Goal: Contribute content: Contribute content

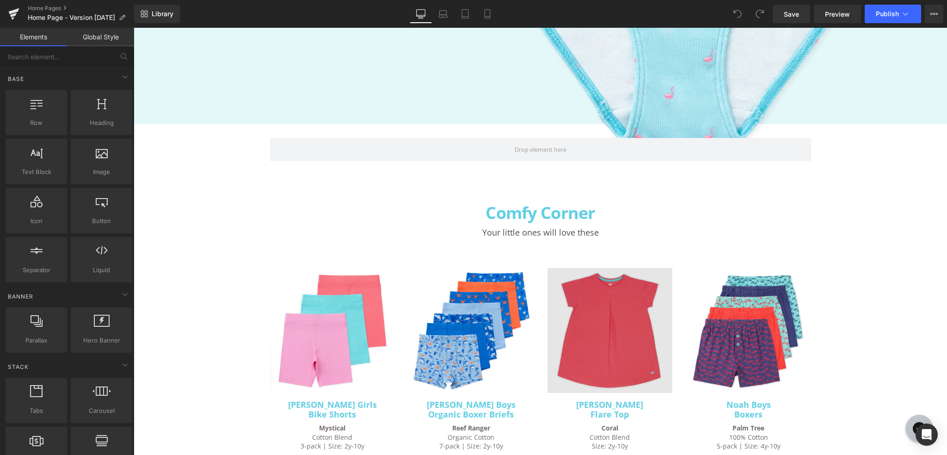
scroll to position [2081, 0]
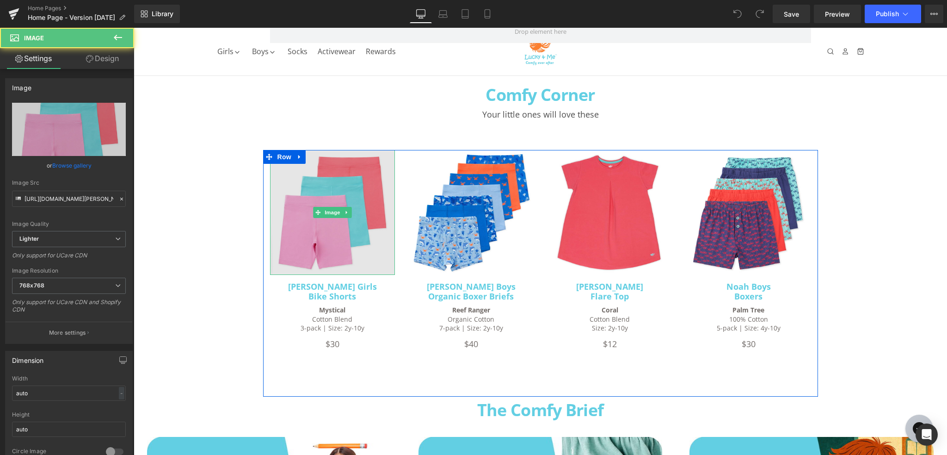
click at [335, 245] on img at bounding box center [332, 212] width 125 height 125
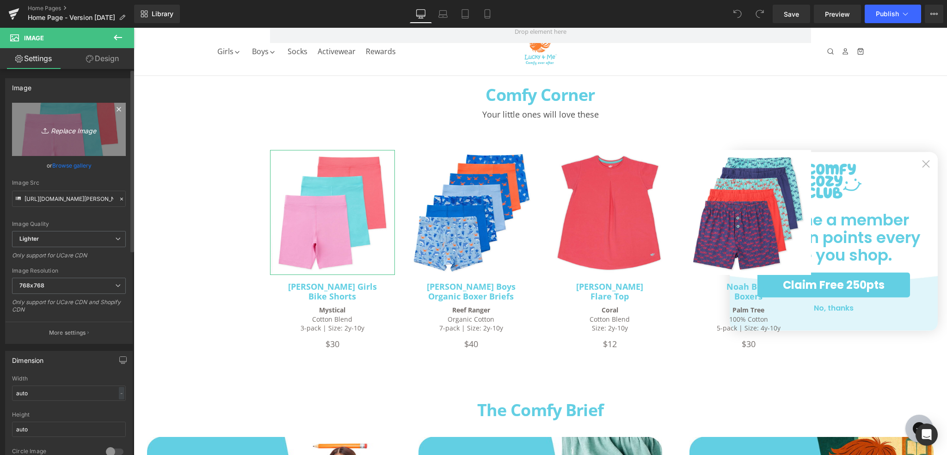
click at [80, 131] on icon "Replace Image" at bounding box center [69, 129] width 74 height 12
type input "C:\fakepath\[PERSON_NAME]-girls-boyshorts-lovelysaurus-group-1000px.jpg"
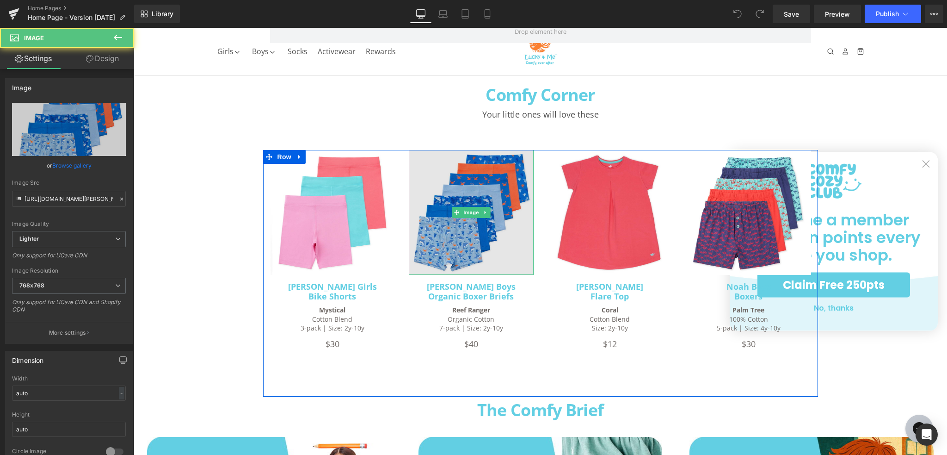
click at [483, 184] on img at bounding box center [471, 212] width 125 height 125
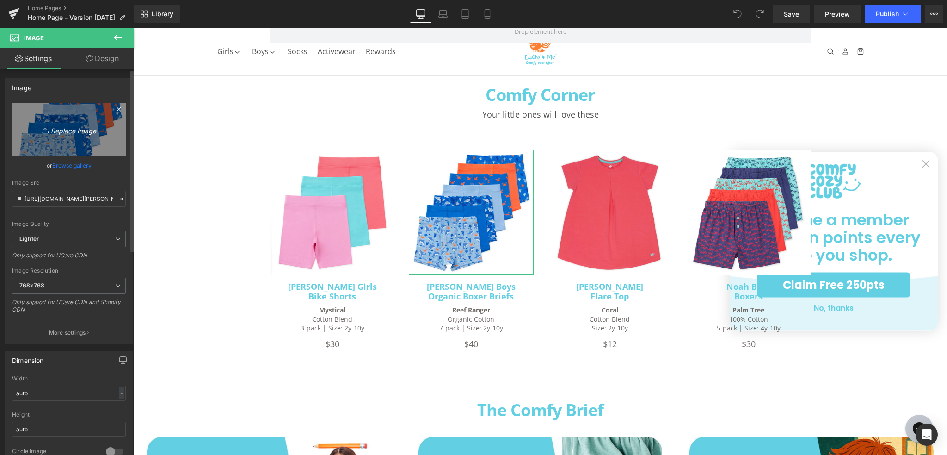
click at [77, 130] on icon "Replace Image" at bounding box center [69, 129] width 74 height 12
type input "C:\fakepath\[PERSON_NAME]-boys-bbrief-canyon-group-1000px.jpg"
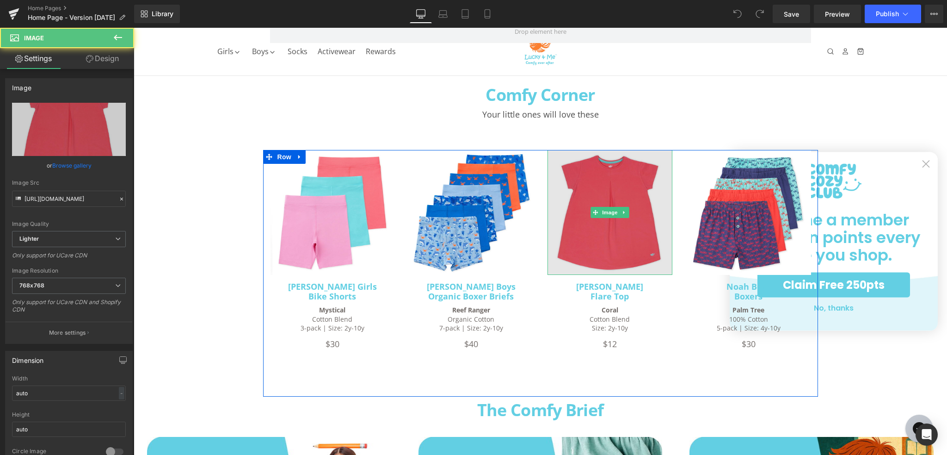
click at [618, 185] on img at bounding box center [610, 212] width 125 height 125
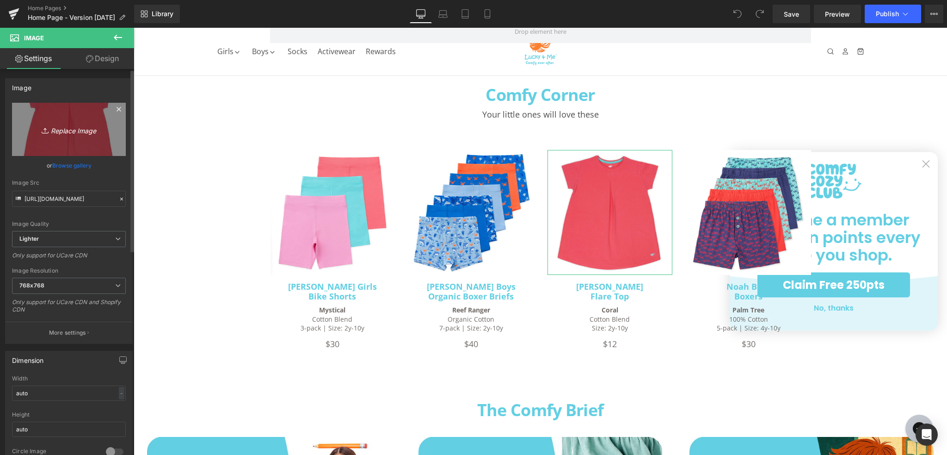
click at [71, 127] on icon "Replace Image" at bounding box center [69, 129] width 74 height 12
type input "C:\fakepath\jada-leggings-dusky-group-1000px.jpg"
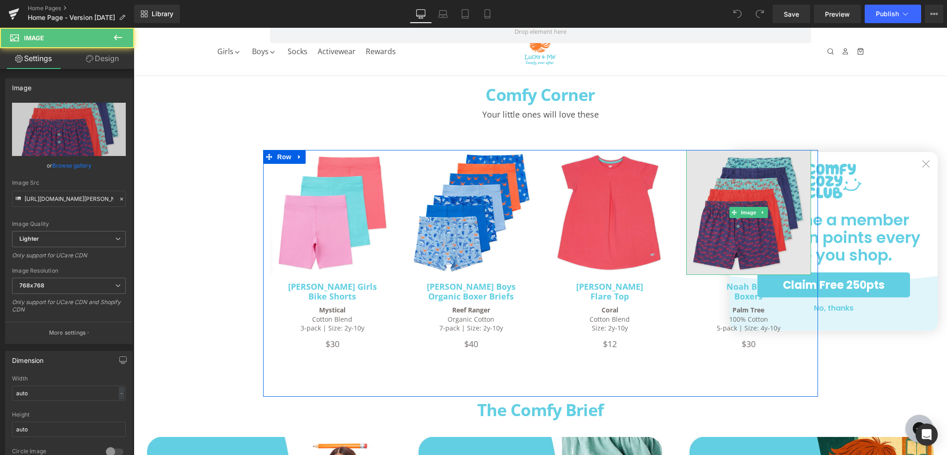
click at [750, 175] on img at bounding box center [748, 212] width 125 height 125
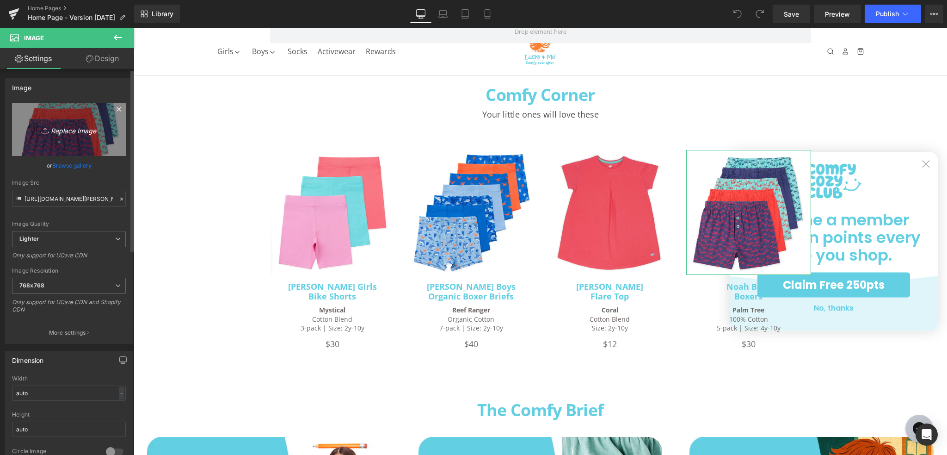
click at [87, 127] on icon "Replace Image" at bounding box center [69, 129] width 74 height 12
type input "C:\fakepath\lm_logan_tee_essentials_group_1000px.jpg"
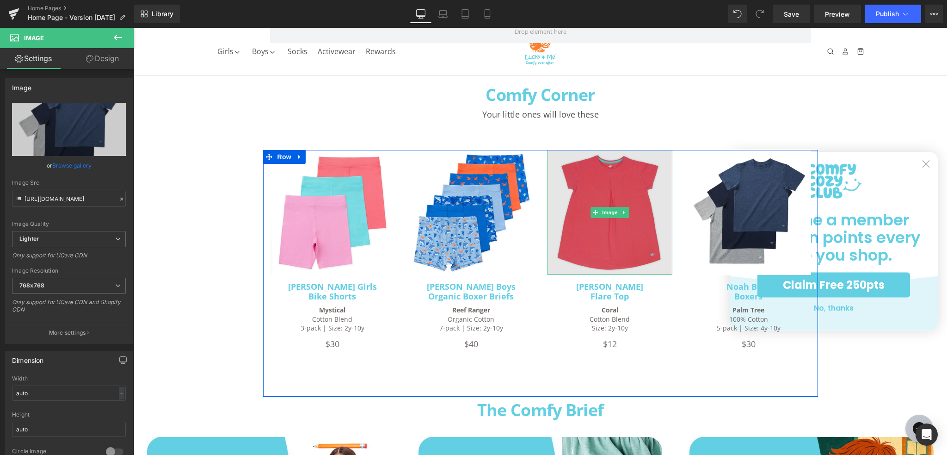
type input "[URL][DOMAIN_NAME]"
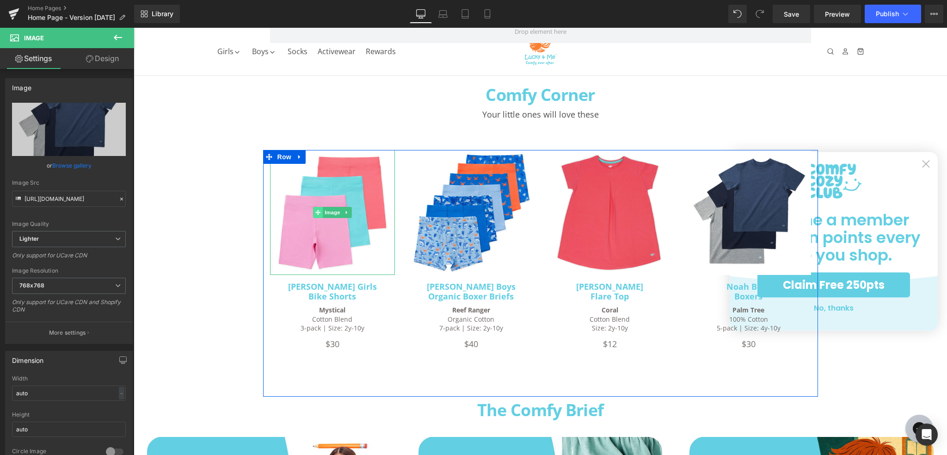
click at [320, 209] on span at bounding box center [318, 212] width 10 height 11
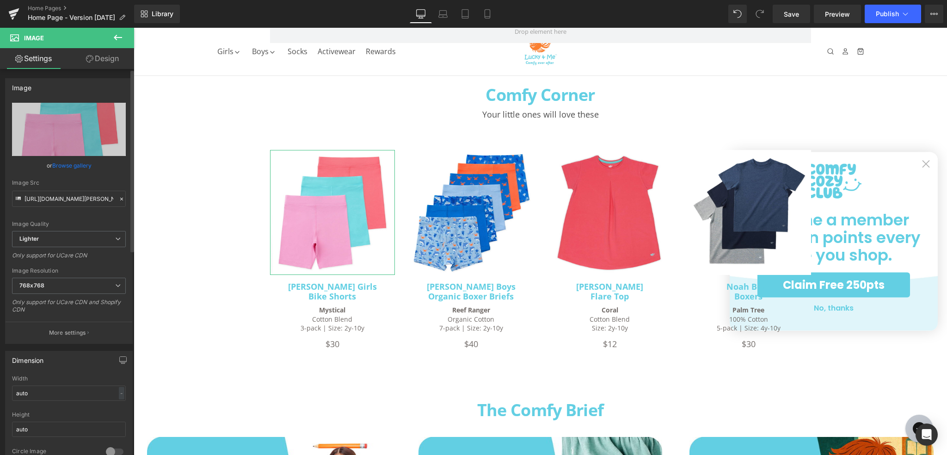
click at [78, 167] on link "Browse gallery" at bounding box center [71, 165] width 39 height 16
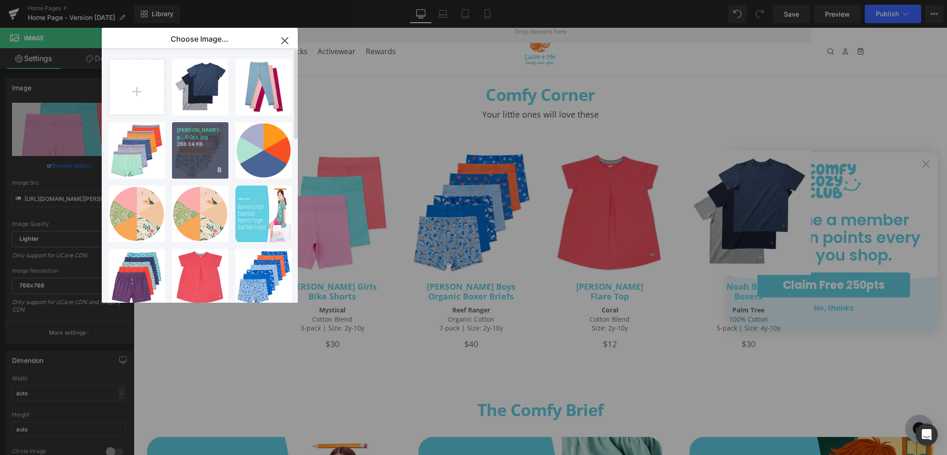
click at [210, 151] on div "[PERSON_NAME]-g...00px.jpg 268.34 KB" at bounding box center [200, 150] width 56 height 56
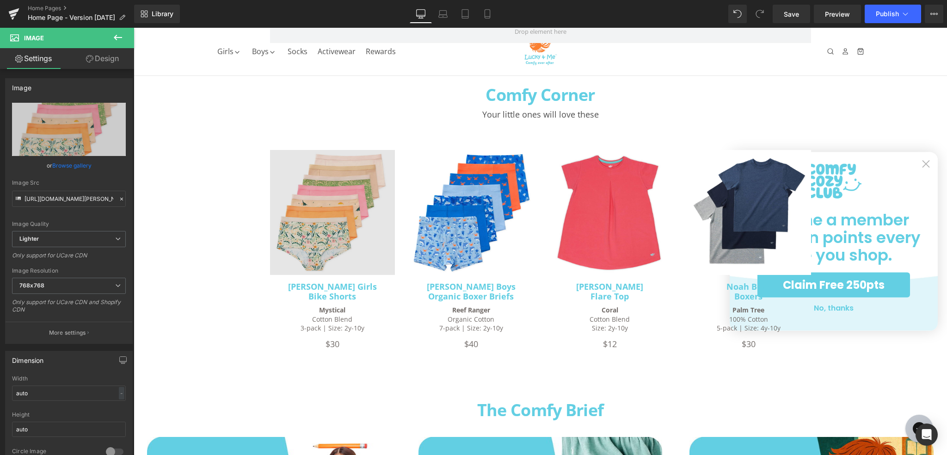
type input "[URL][DOMAIN_NAME][PERSON_NAME]"
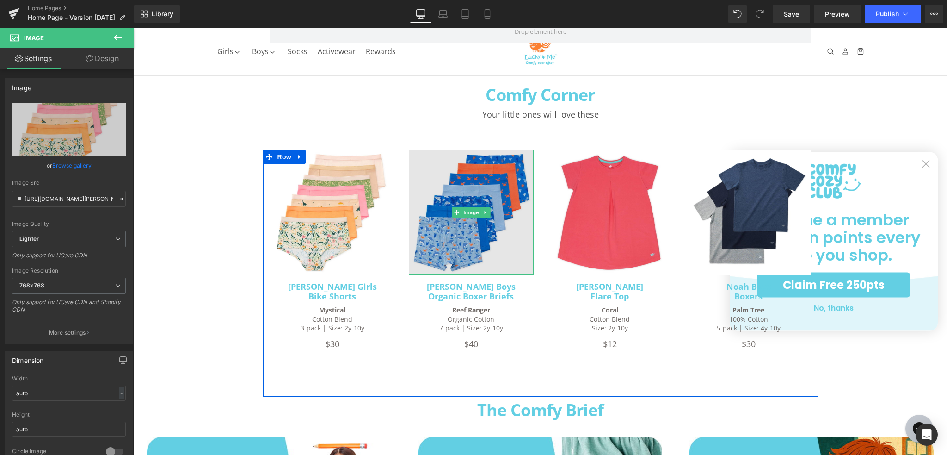
drag, startPoint x: 487, startPoint y: 186, endPoint x: 474, endPoint y: 188, distance: 12.6
click at [486, 187] on img at bounding box center [471, 212] width 125 height 125
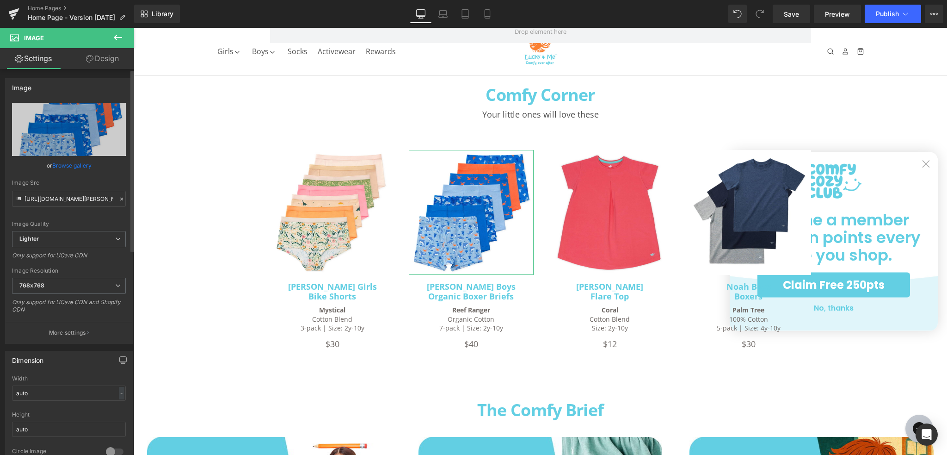
click at [74, 163] on link "Browse gallery" at bounding box center [71, 165] width 39 height 16
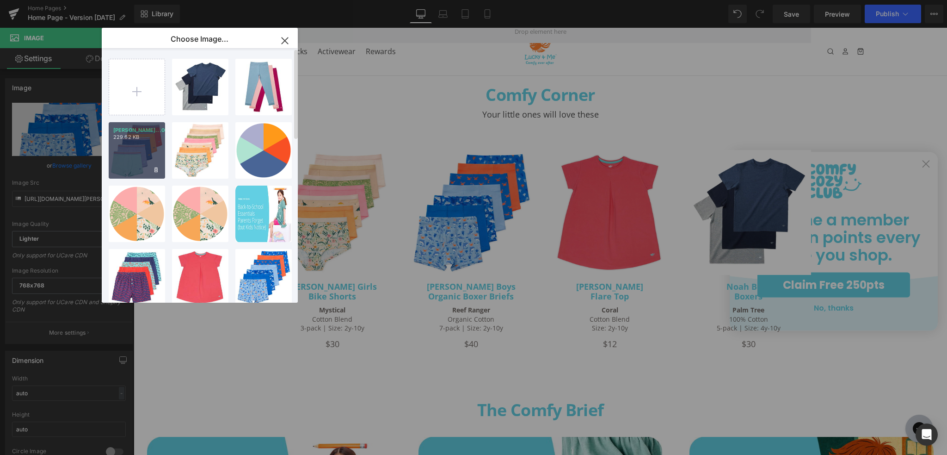
click at [139, 160] on div "[PERSON_NAME]...00px.jpg 229.62 KB" at bounding box center [137, 150] width 56 height 56
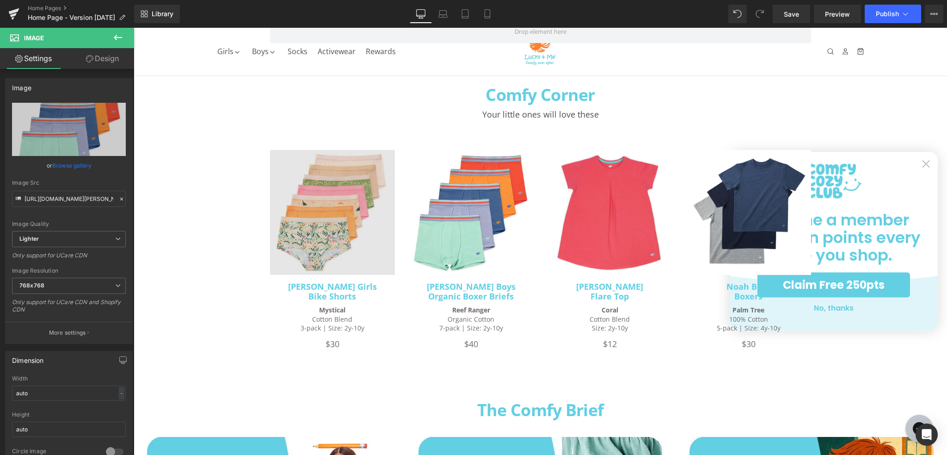
type input "[URL][DOMAIN_NAME][PERSON_NAME]"
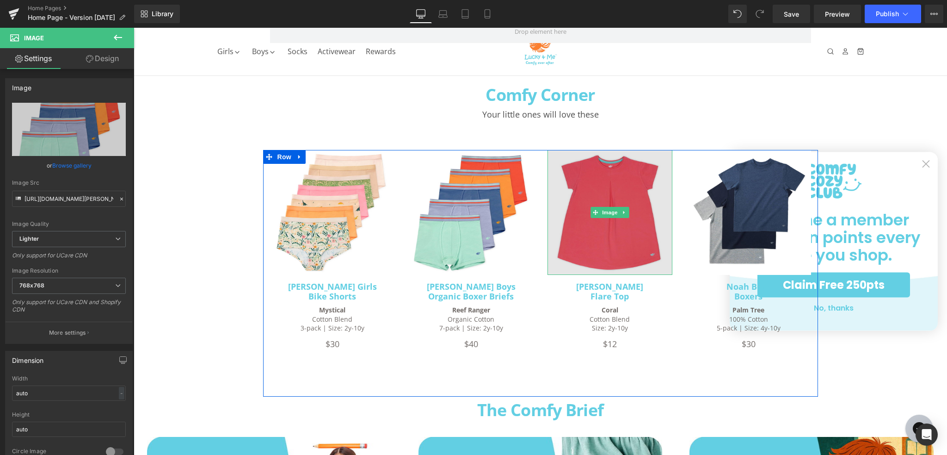
click at [627, 241] on img at bounding box center [610, 212] width 125 height 125
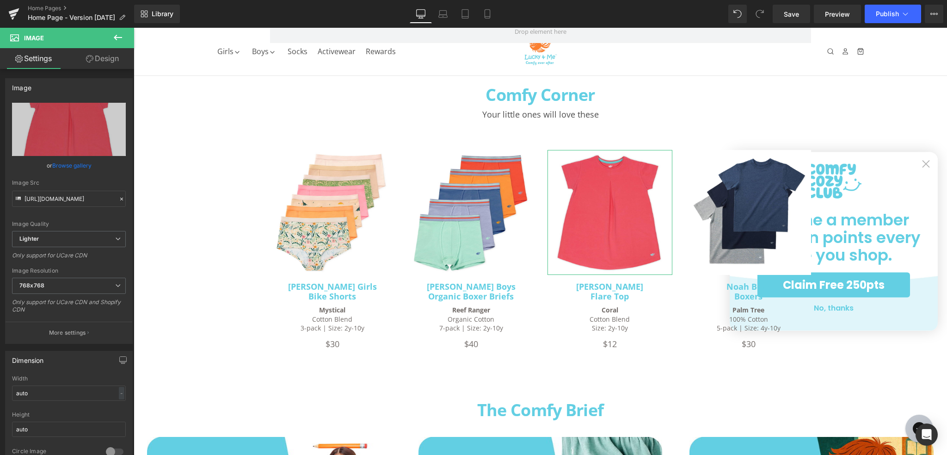
click at [67, 165] on link "Browse gallery" at bounding box center [71, 165] width 39 height 16
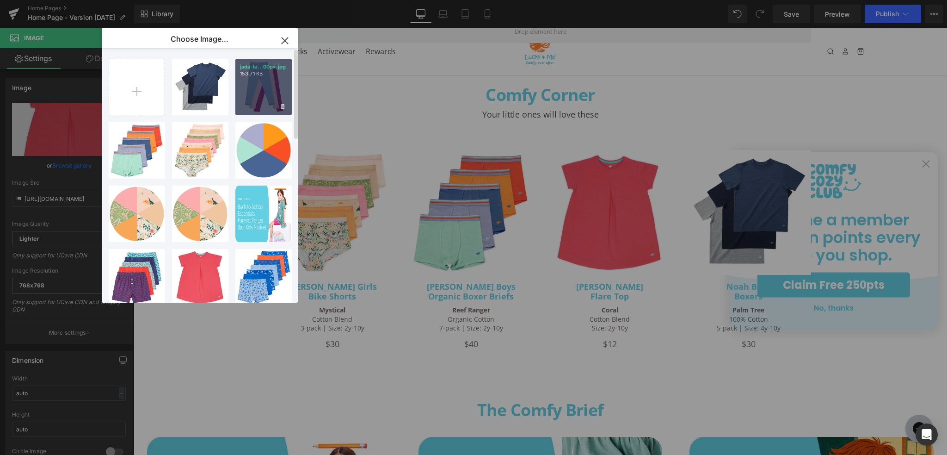
click at [259, 99] on div "jada-le...00px.jpg 153.71 KB" at bounding box center [263, 87] width 56 height 56
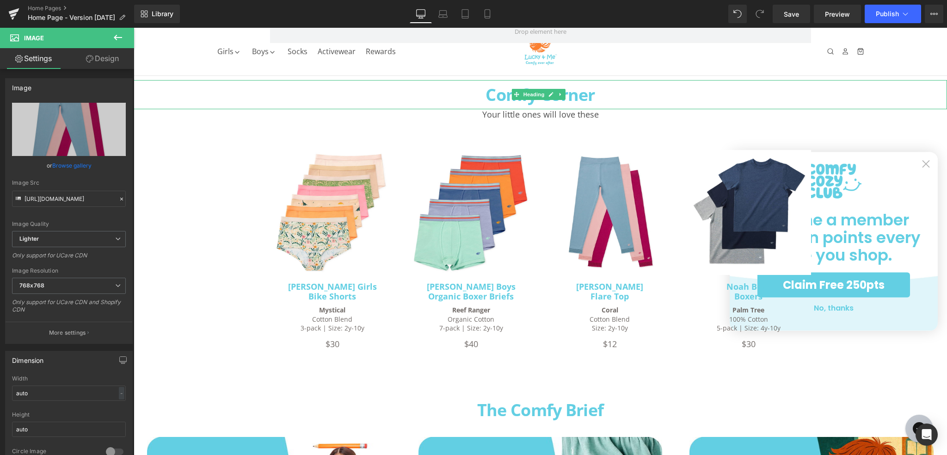
type input "[URL][DOMAIN_NAME]"
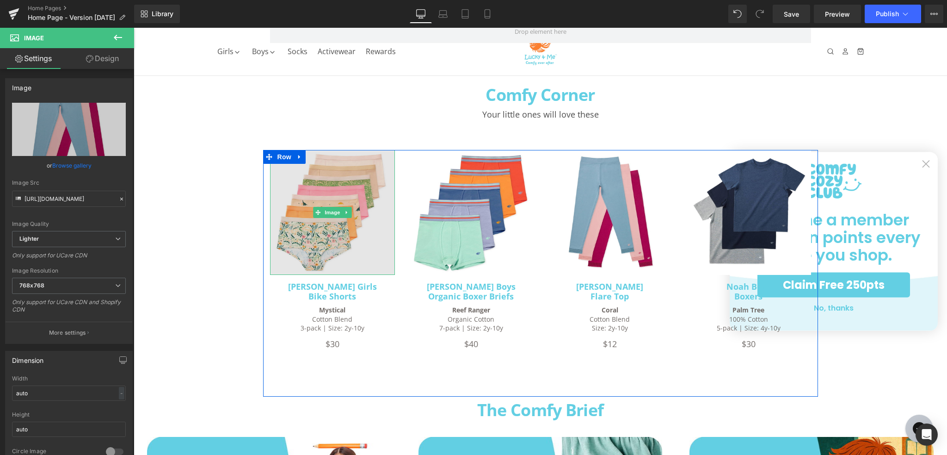
click at [325, 230] on img at bounding box center [332, 212] width 125 height 125
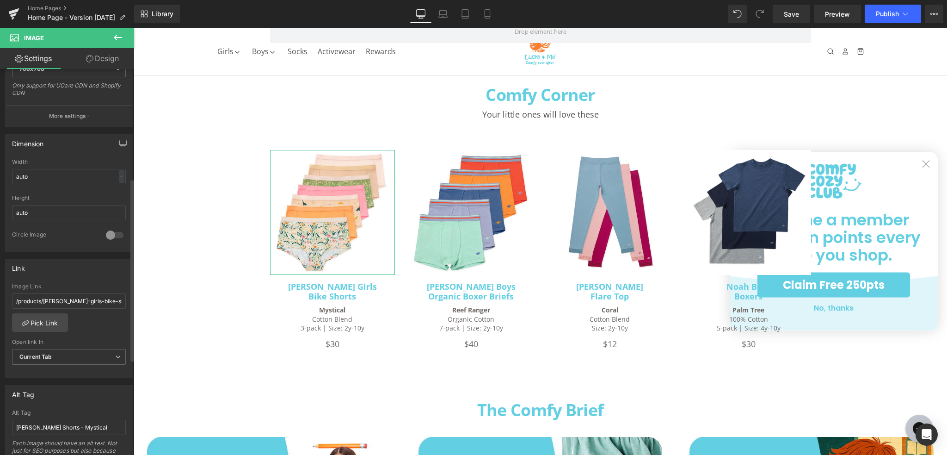
scroll to position [231, 0]
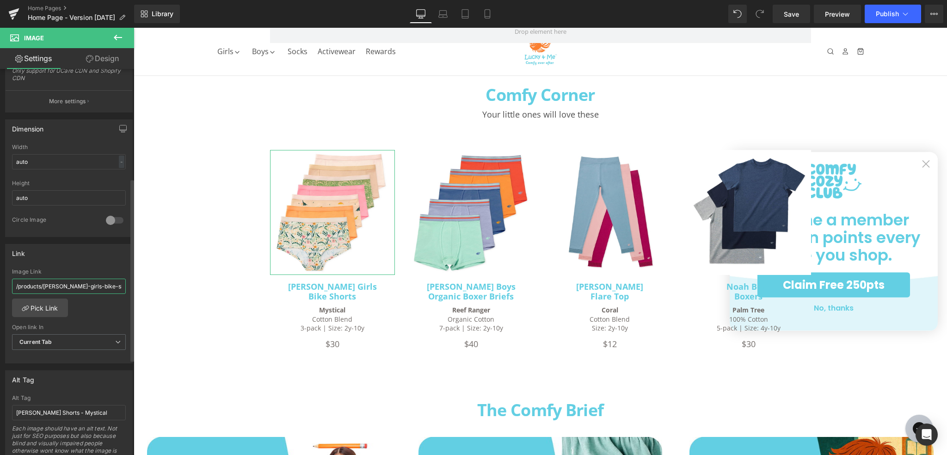
click at [80, 283] on input "/products/[PERSON_NAME]-girls-bike-shorts?variant=46747979874542" at bounding box center [69, 285] width 114 height 15
paste input "[PERSON_NAME]-girls-performance-boyshorts?variant=4685950117502"
type input "/products/[PERSON_NAME]-girls-performance-boyshorts?variant=46859501175022"
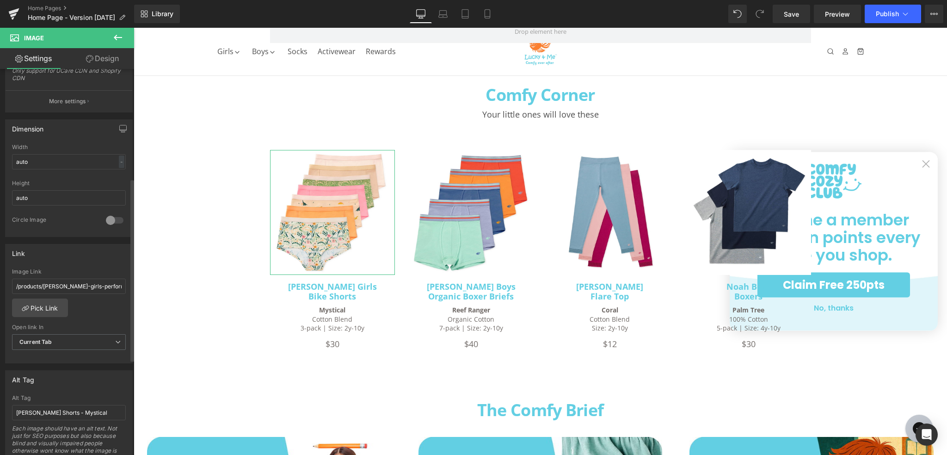
click at [86, 383] on div "Alt Tag" at bounding box center [69, 379] width 127 height 18
drag, startPoint x: 100, startPoint y: 411, endPoint x: -29, endPoint y: 375, distance: 133.4
click at [0, 375] on html "Image You are previewing how the will restyle your page. You can not edit Eleme…" at bounding box center [473, 227] width 947 height 455
paste input "[PERSON_NAME] Girls Boyshorts - Lovelysaurus"
type input "[PERSON_NAME] Girls Boyshorts - Lovelysaurus"
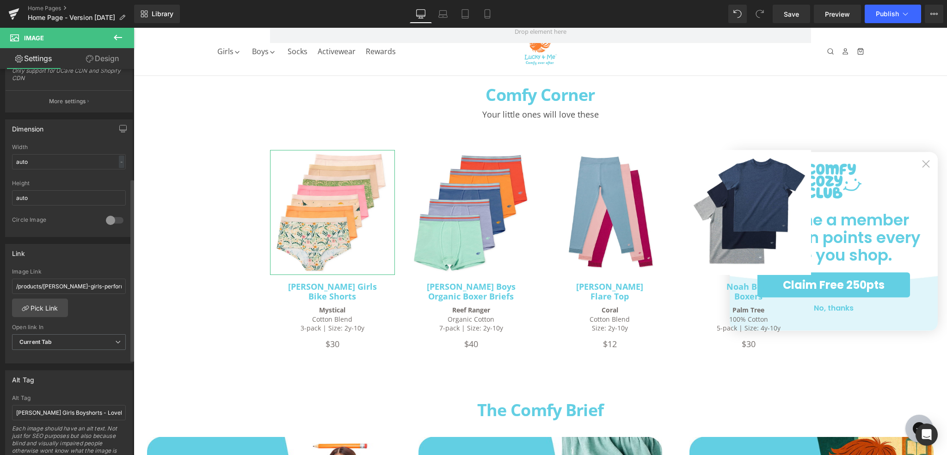
click at [85, 382] on div "Alt Tag" at bounding box center [69, 379] width 127 height 18
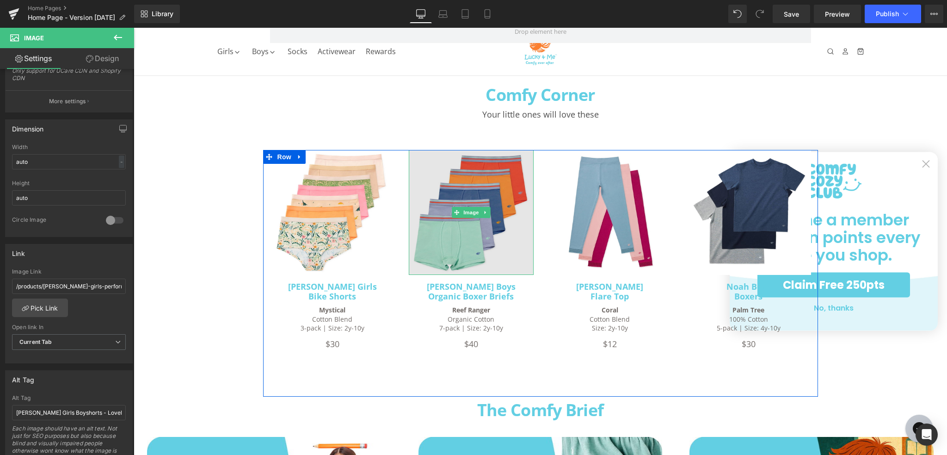
click at [470, 243] on img at bounding box center [471, 212] width 125 height 125
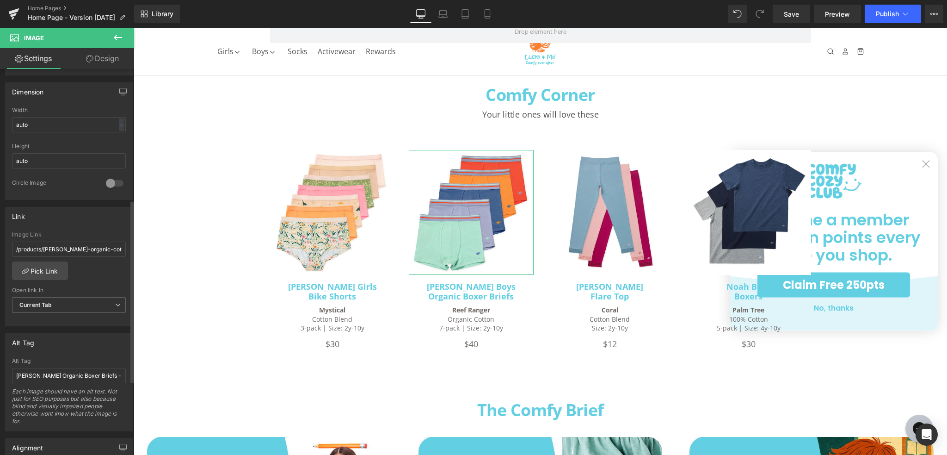
scroll to position [278, 0]
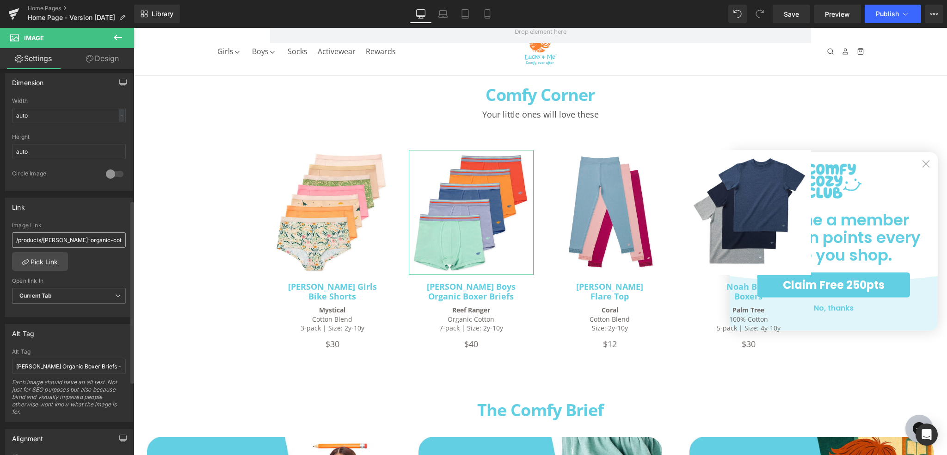
click at [72, 243] on input "/products/[PERSON_NAME]-organic-cotton-boys-boxer-briefs?variant=46747793555694" at bounding box center [69, 239] width 114 height 15
type input "/products/[PERSON_NAME]-boys-performance-boxer-briefs?variant=45662736810222"
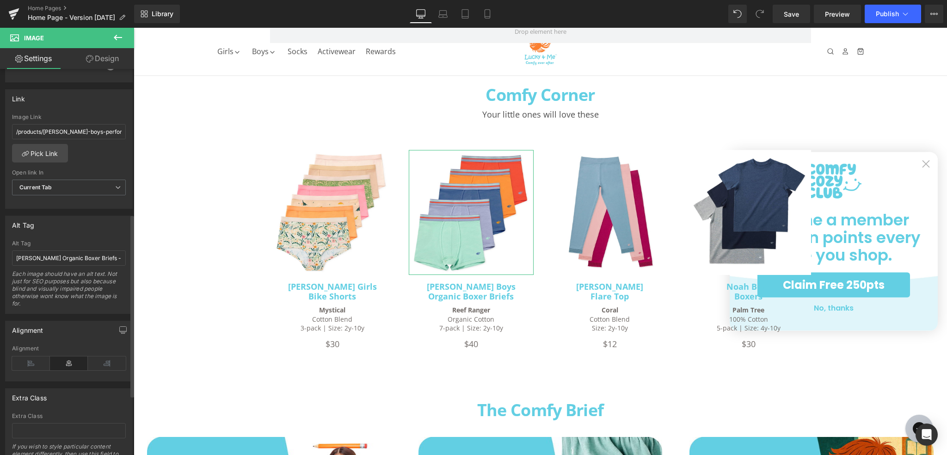
scroll to position [416, 0]
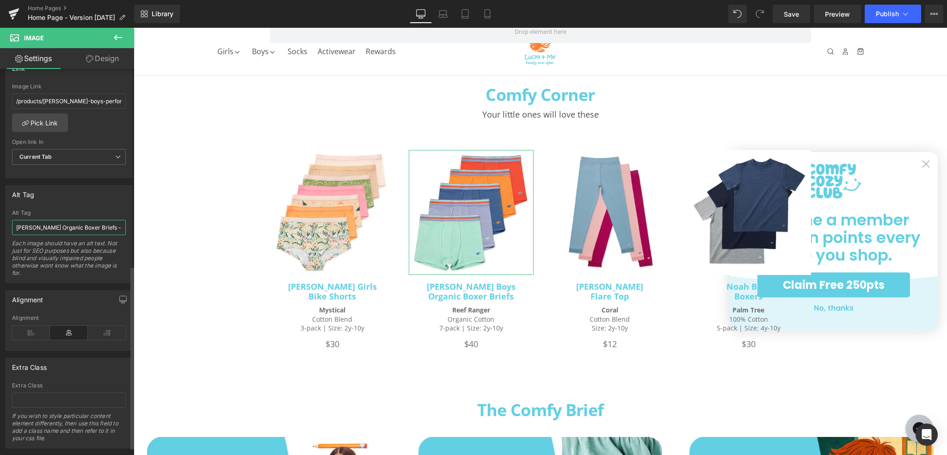
click at [49, 227] on input "[PERSON_NAME] Organic Boxer Briefs - Reef Ranger" at bounding box center [69, 227] width 114 height 15
paste input "[PERSON_NAME] Boys Boxer Briefs - Canyon"
type input "[PERSON_NAME] Boys Boxer Briefs - Canyon"
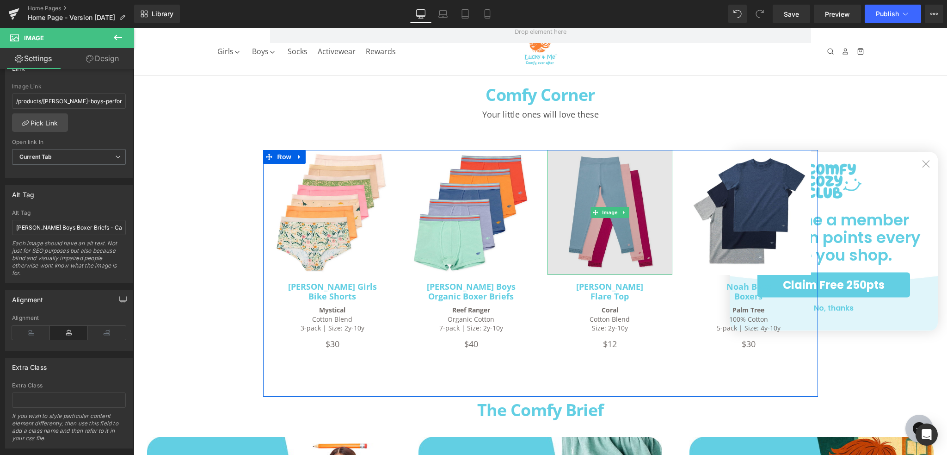
click at [629, 242] on img at bounding box center [610, 212] width 125 height 125
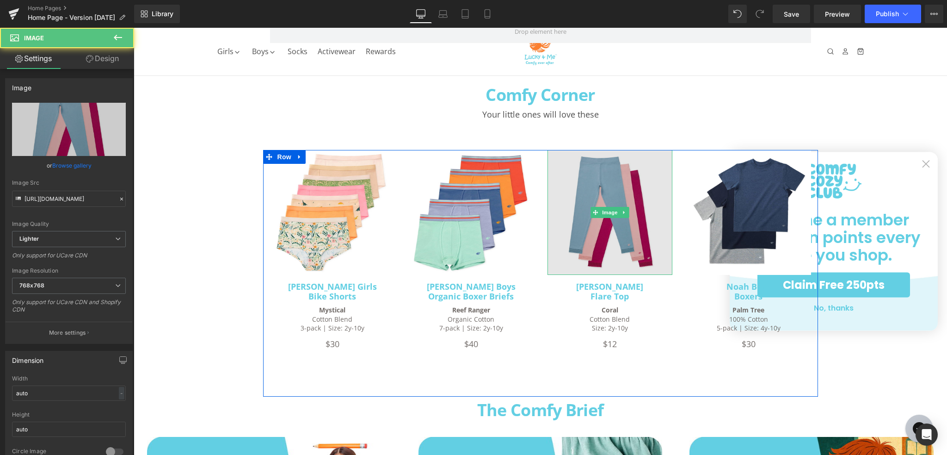
drag, startPoint x: 586, startPoint y: 248, endPoint x: 573, endPoint y: 248, distance: 13.4
click at [587, 248] on img at bounding box center [610, 212] width 125 height 125
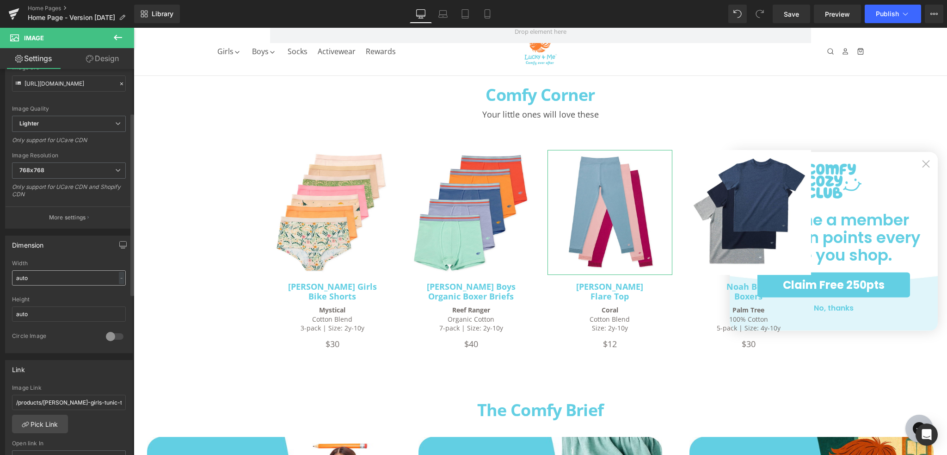
scroll to position [185, 0]
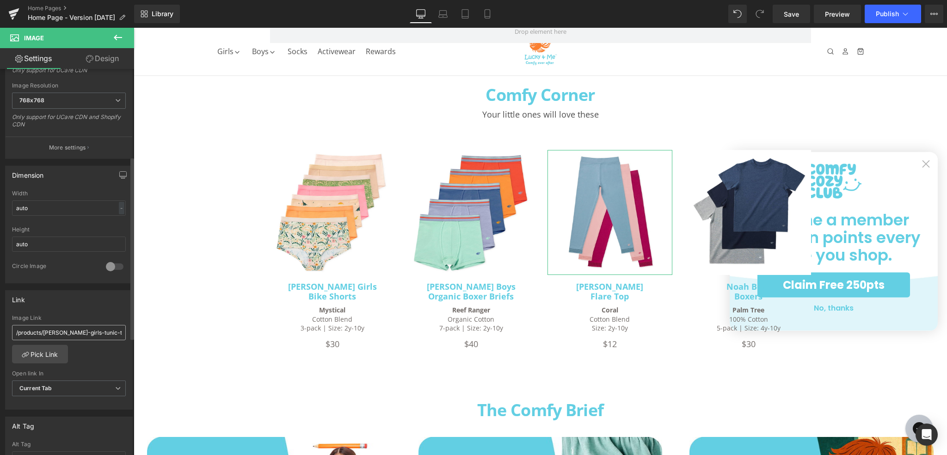
click at [82, 327] on input "/products/[PERSON_NAME]-girls-tunic-top?variant=31714026356876" at bounding box center [69, 332] width 114 height 15
type input "/products/jada-girls-leggings?variant=44456898232558"
click at [86, 359] on div "/products/jada-girls-leggings?variant=44456898232558 Image Link /products/jada-…" at bounding box center [69, 362] width 127 height 95
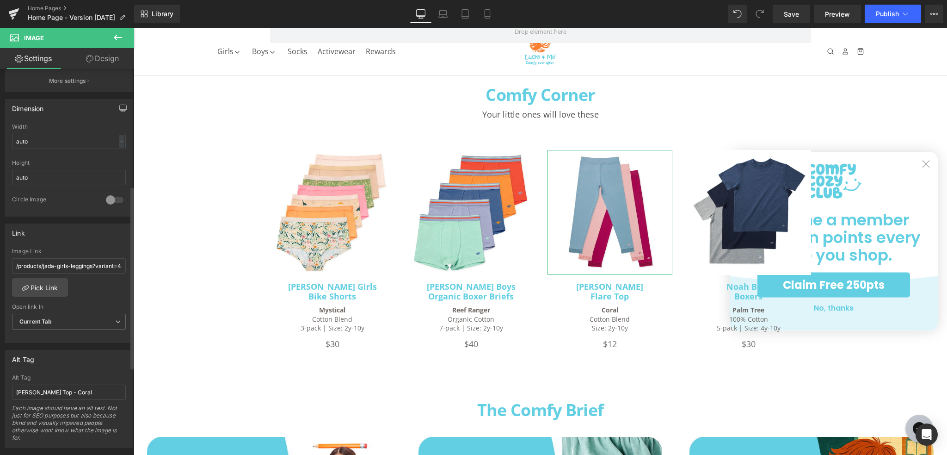
scroll to position [278, 0]
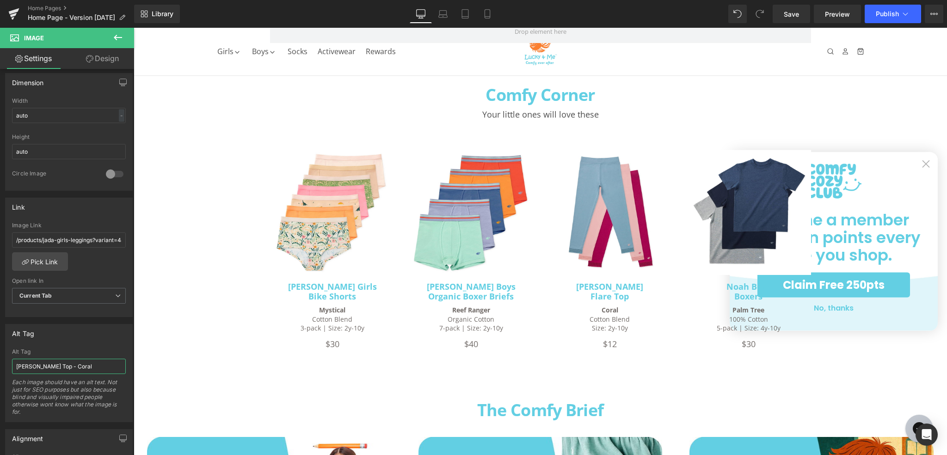
drag, startPoint x: 73, startPoint y: 364, endPoint x: -20, endPoint y: 360, distance: 93.5
click at [0, 360] on html "Image You are previewing how the will restyle your page. You can not edit Eleme…" at bounding box center [473, 227] width 947 height 455
paste input "Jada Girls Leggings - Dusky"
type input "Jada Girls Leggings - Dusky"
click at [87, 335] on div "Alt Tag" at bounding box center [69, 333] width 127 height 18
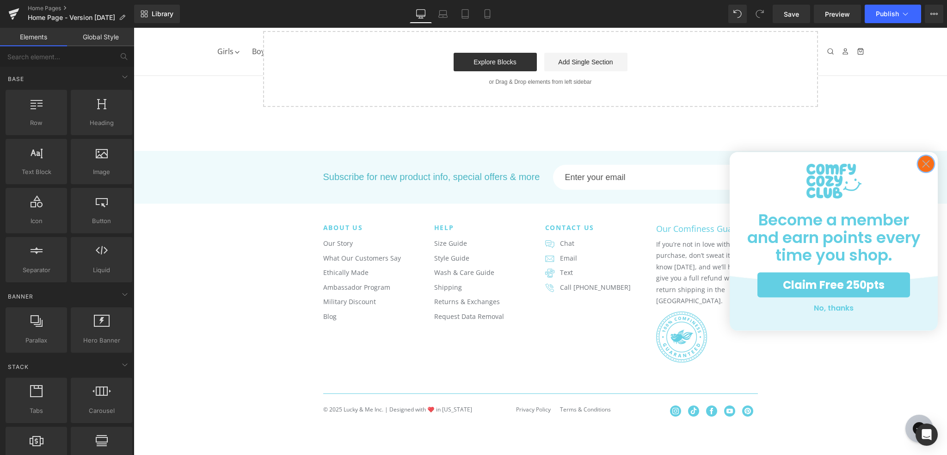
click at [925, 165] on icon "Close dialog" at bounding box center [926, 163] width 6 height 6
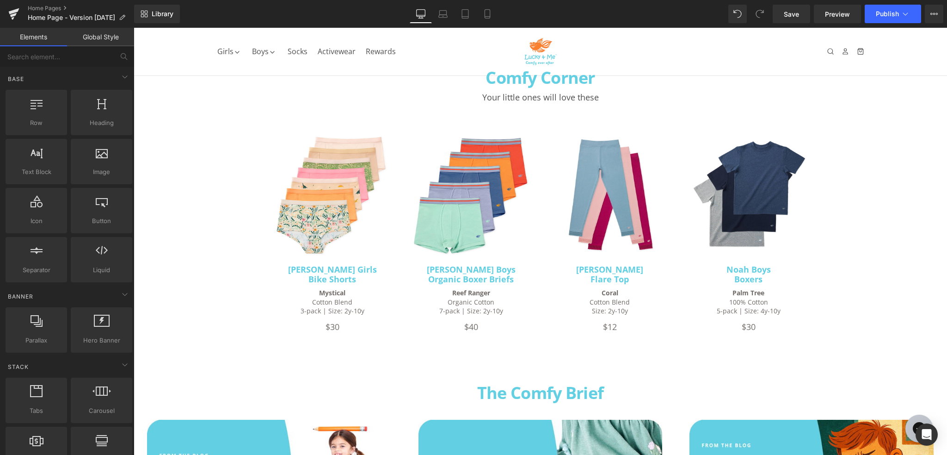
scroll to position [2114, 0]
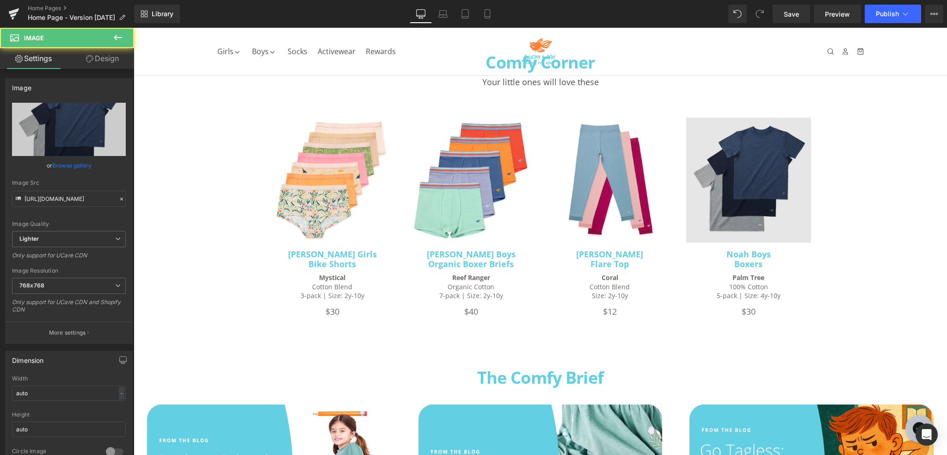
click at [742, 197] on img at bounding box center [748, 179] width 125 height 125
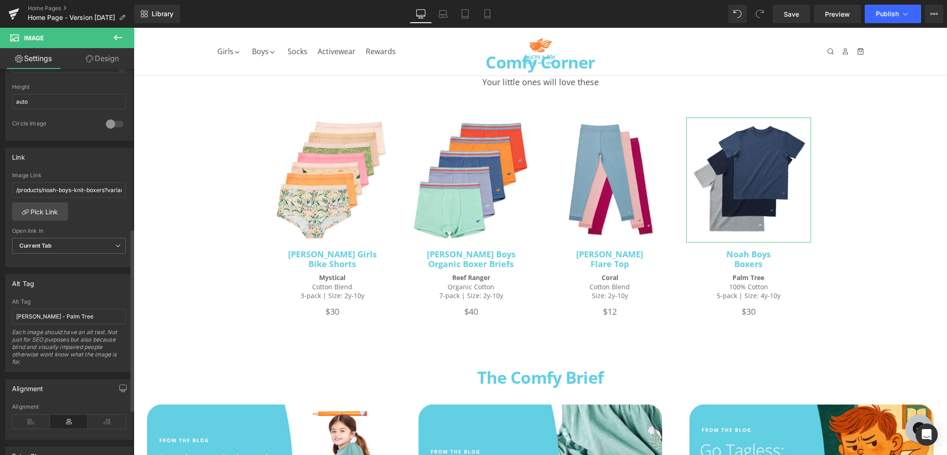
scroll to position [370, 0]
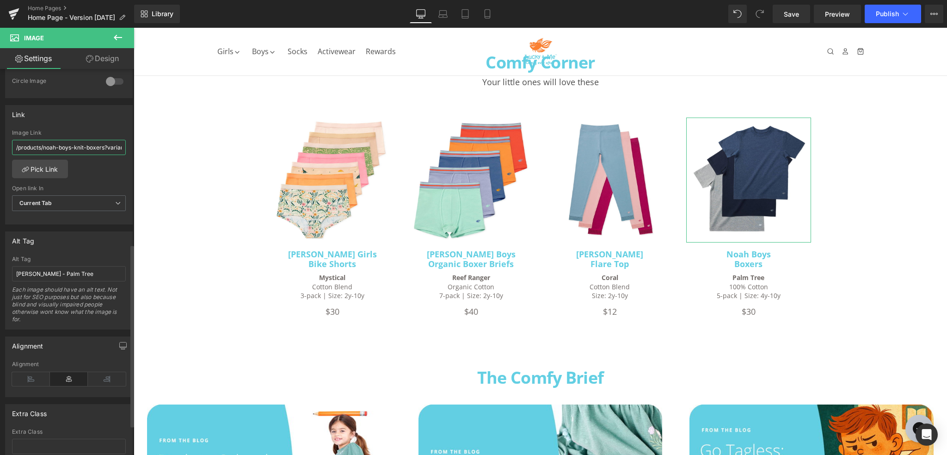
click at [50, 146] on input "/products/noah-boys-knit-boxers?variant=37534054744232" at bounding box center [69, 147] width 114 height 15
paste input "[PERSON_NAME]-boys-classic-tees?variant=3174769046337"
type input "/products/[PERSON_NAME]-boys-classic-tees?variant=31747690463372"
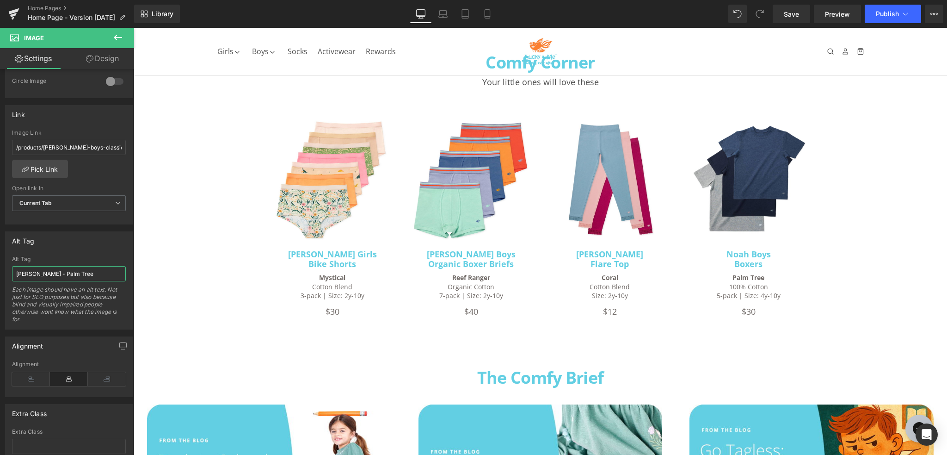
drag, startPoint x: 93, startPoint y: 272, endPoint x: -12, endPoint y: 275, distance: 106.0
click at [0, 275] on html "Image You are previewing how the will restyle your page. You can not edit Eleme…" at bounding box center [473, 227] width 947 height 455
paste input "[PERSON_NAME] Boys Classic Tees - Essentials"
type input "[PERSON_NAME] Boys Classic Tees - Essentials"
click at [95, 250] on div "Alt Tag [PERSON_NAME] Boys Classic Tees - Essentials Alt Tag [PERSON_NAME] Boys…" at bounding box center [69, 280] width 128 height 98
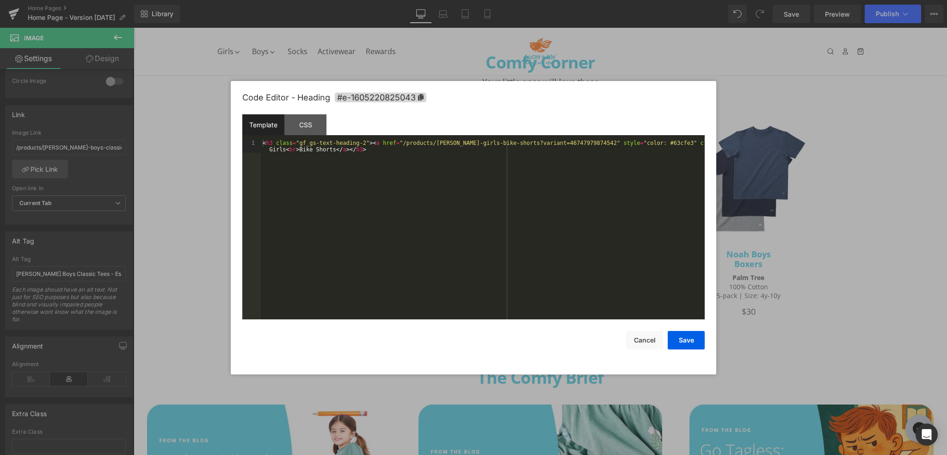
click at [354, 0] on div "Image You are previewing how the will restyle your page. You can not edit Eleme…" at bounding box center [473, 0] width 947 height 0
drag, startPoint x: 564, startPoint y: 142, endPoint x: 392, endPoint y: 142, distance: 172.1
click at [392, 142] on div "< h3 class = "gf_gs-text-heading-2" > < a href = "/products/[PERSON_NAME]-girls…" at bounding box center [483, 243] width 444 height 206
drag, startPoint x: 289, startPoint y: 150, endPoint x: 271, endPoint y: 152, distance: 17.7
click at [271, 152] on div "< h3 class = "gf_gs-text-heading-2" > < a href = "/products/[PERSON_NAME]-girls…" at bounding box center [483, 243] width 444 height 206
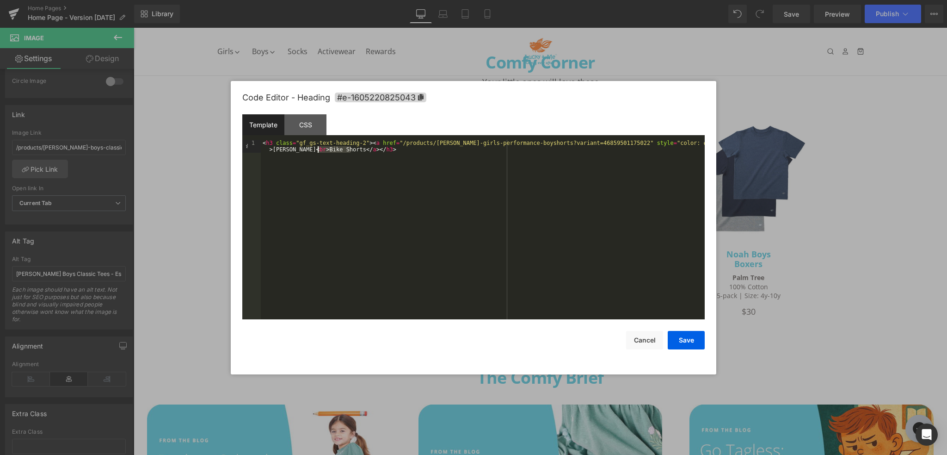
drag, startPoint x: 351, startPoint y: 149, endPoint x: 318, endPoint y: 149, distance: 32.8
click at [318, 149] on div "< h3 class = "gf_gs-text-heading-2" > < a href = "/products/[PERSON_NAME]-girls…" at bounding box center [483, 243] width 444 height 206
click at [689, 338] on button "Save" at bounding box center [686, 340] width 37 height 19
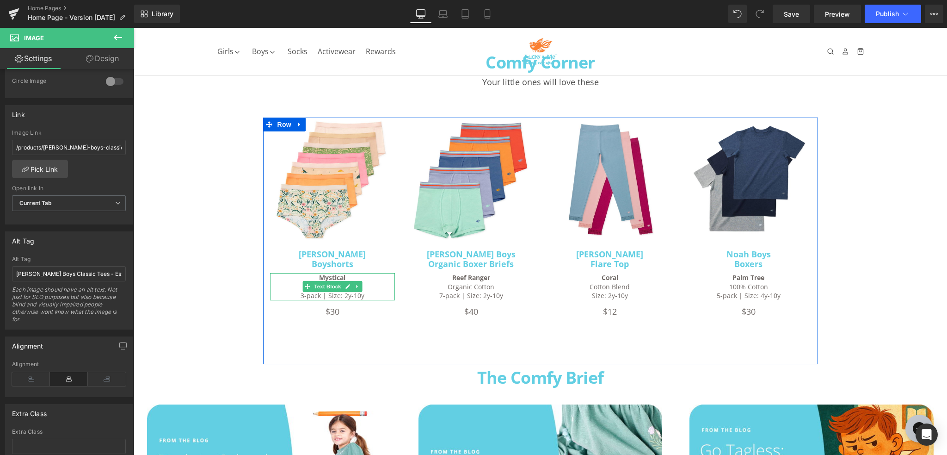
click at [366, 277] on p "Mystical Cotton Blend" at bounding box center [332, 282] width 125 height 18
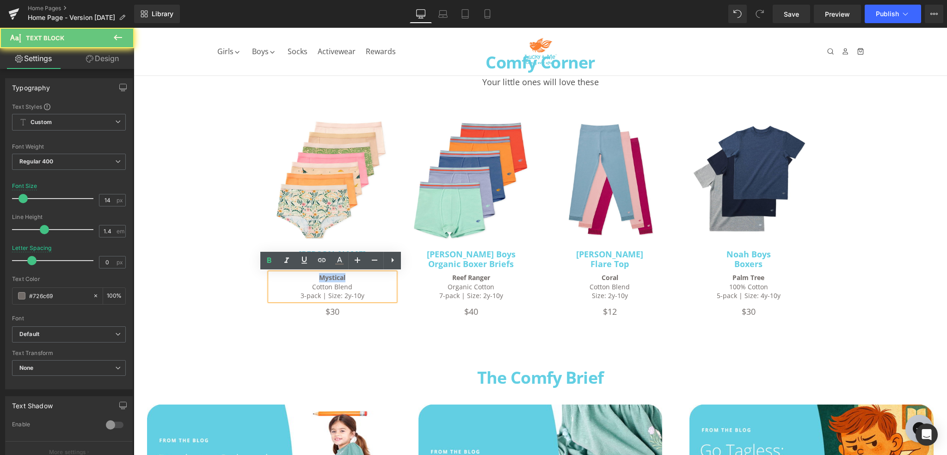
drag, startPoint x: 353, startPoint y: 277, endPoint x: 290, endPoint y: 279, distance: 62.9
click at [290, 279] on p "Mystical Cotton Blend" at bounding box center [332, 282] width 125 height 18
paste div
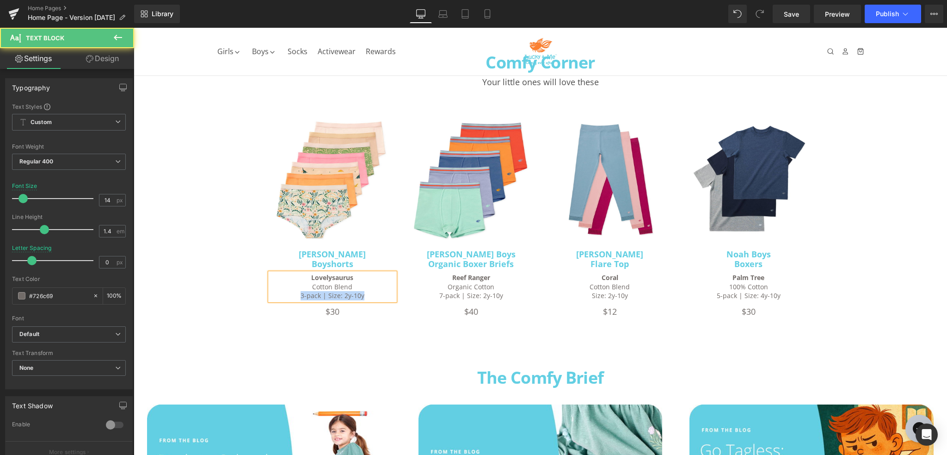
drag, startPoint x: 311, startPoint y: 296, endPoint x: 288, endPoint y: 297, distance: 23.1
click at [288, 297] on p "3-pack | Size: 2y-10y" at bounding box center [332, 295] width 125 height 9
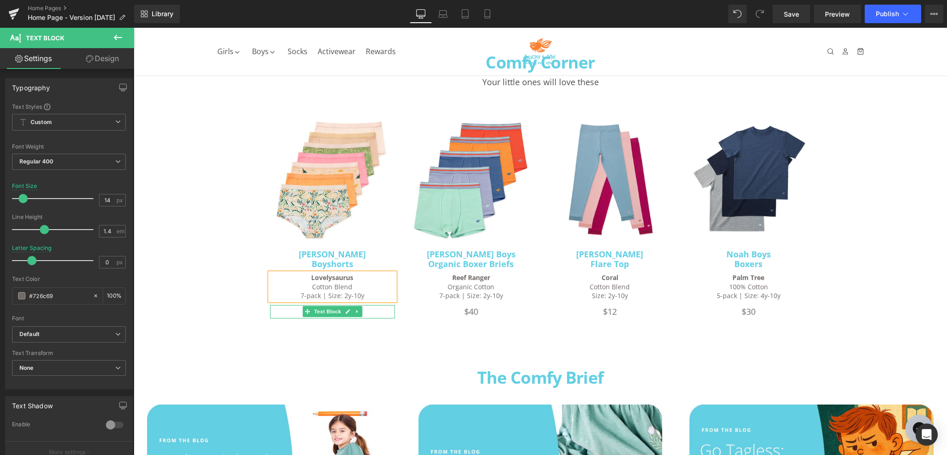
click at [371, 309] on p "$30" at bounding box center [332, 311] width 125 height 13
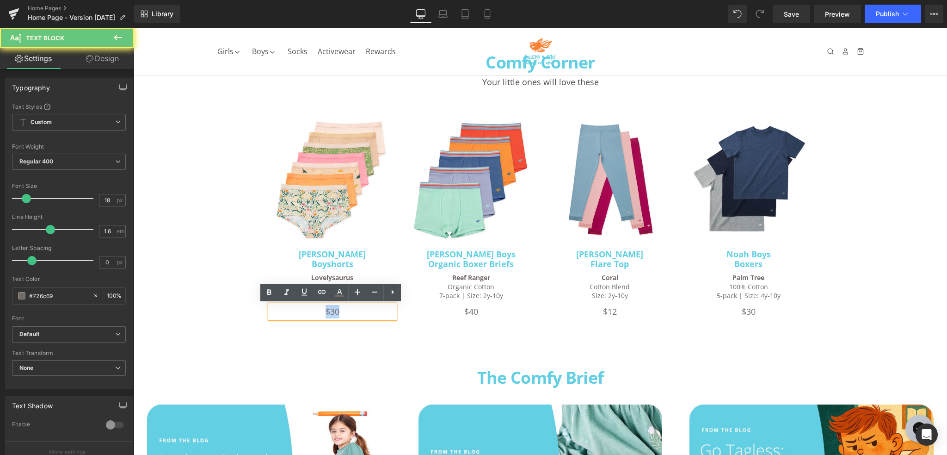
drag, startPoint x: 359, startPoint y: 312, endPoint x: 312, endPoint y: 309, distance: 47.7
click at [312, 309] on p "$30" at bounding box center [332, 311] width 125 height 13
paste div
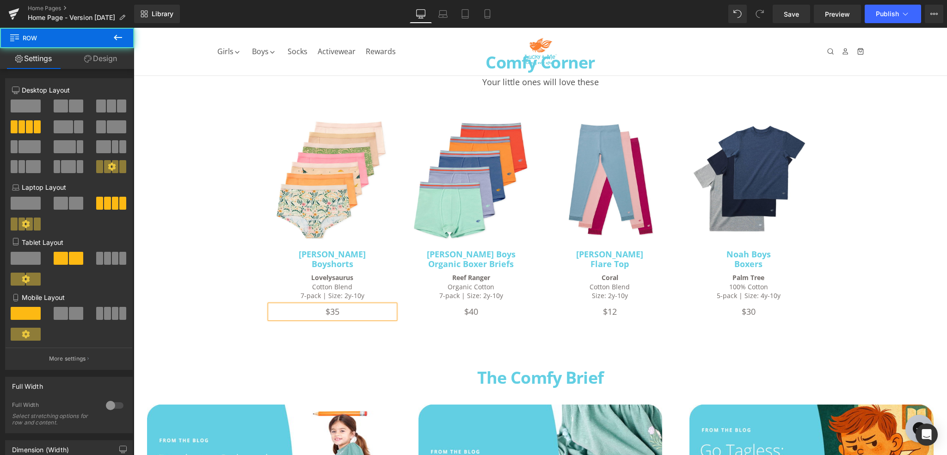
click at [399, 356] on div "Image [PERSON_NAME] Girls Boyshorts Heading Lovelysaurus Cotton Blend 7-pack | …" at bounding box center [540, 240] width 555 height 247
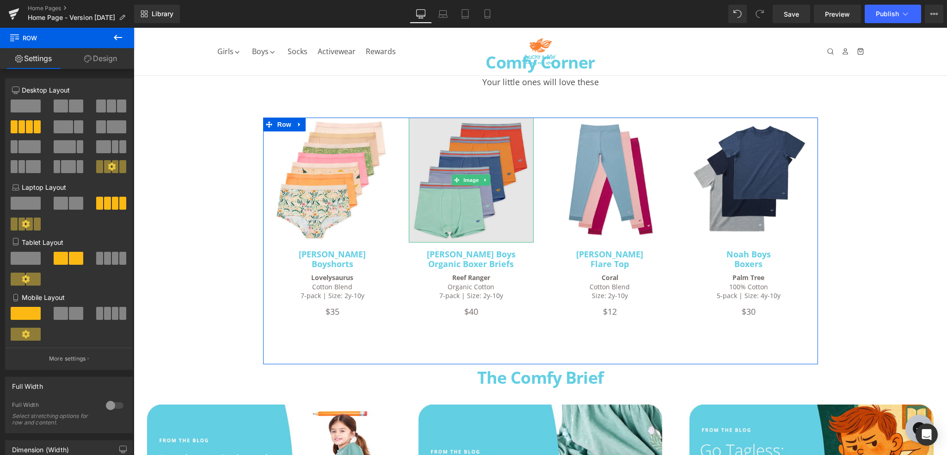
click at [474, 228] on img at bounding box center [471, 179] width 125 height 125
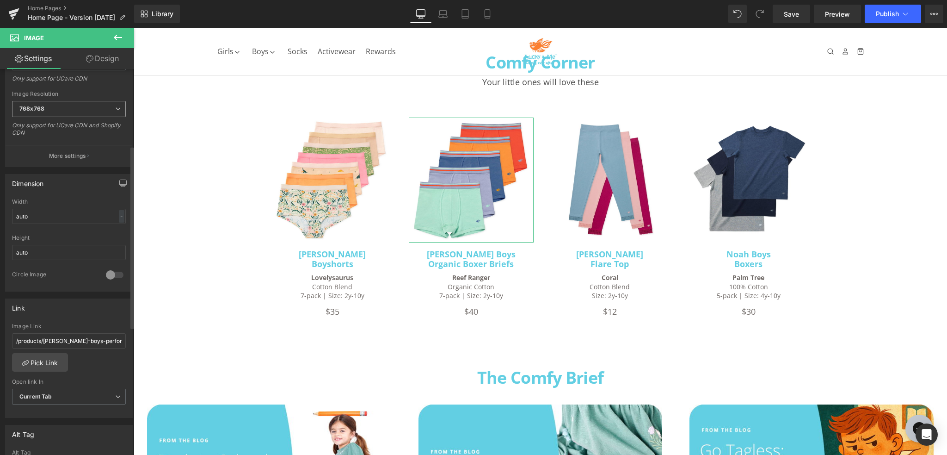
scroll to position [185, 0]
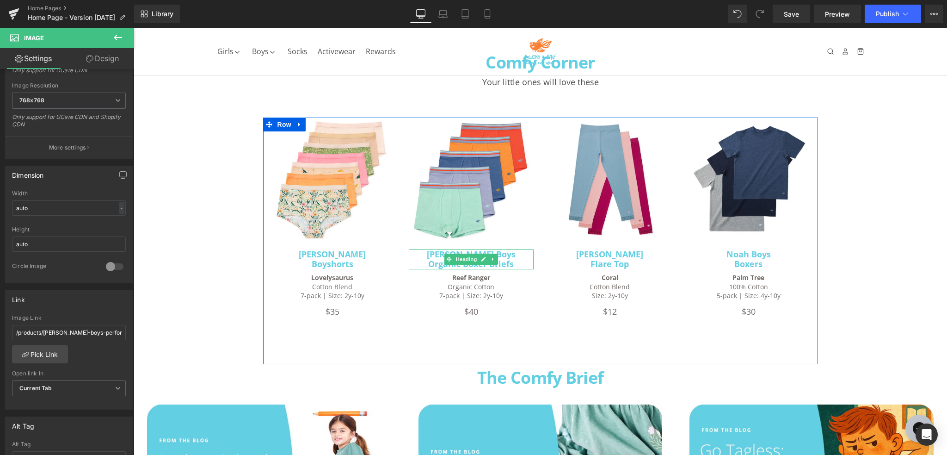
click at [511, 257] on h3 "[PERSON_NAME] Boys Organic Boxer Briefs" at bounding box center [471, 259] width 125 height 20
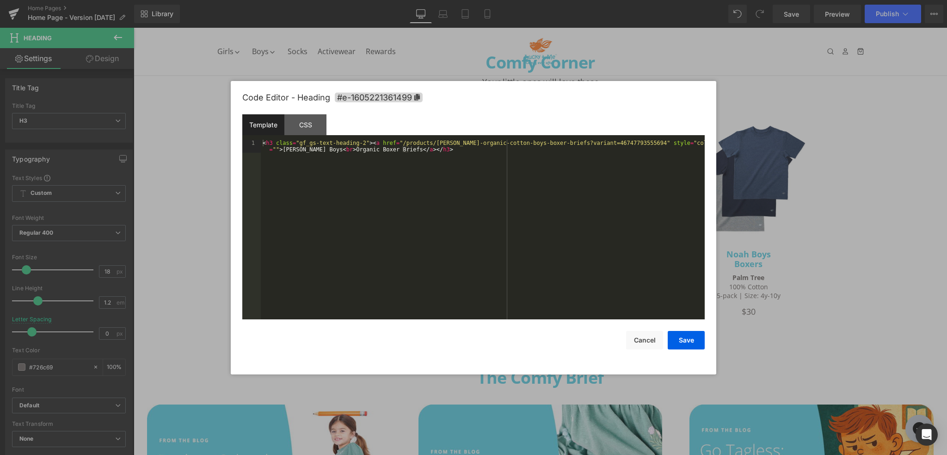
click at [473, 0] on div "Image You are previewing how the will restyle your page. You can not edit Eleme…" at bounding box center [473, 0] width 947 height 0
drag, startPoint x: 606, startPoint y: 140, endPoint x: 392, endPoint y: 141, distance: 214.1
click at [392, 141] on div "< h3 class = "gf_gs-text-heading-2" > < a href = "/products/[PERSON_NAME]-organ…" at bounding box center [483, 243] width 444 height 206
drag, startPoint x: 296, startPoint y: 149, endPoint x: 281, endPoint y: 149, distance: 15.3
click at [281, 149] on div "< h3 class = "gf_gs-text-heading-2" > < a href = "/products/[PERSON_NAME]-boys-…" at bounding box center [483, 243] width 444 height 206
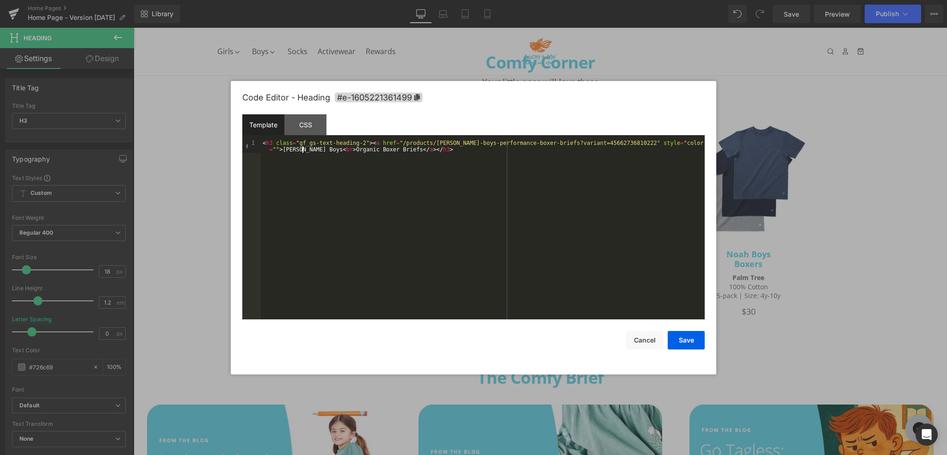
click at [354, 149] on div "< h3 class = "gf_gs-text-heading-2" > < a href = "/products/[PERSON_NAME]-boys-…" at bounding box center [483, 243] width 444 height 206
click at [683, 342] on button "Save" at bounding box center [686, 340] width 37 height 19
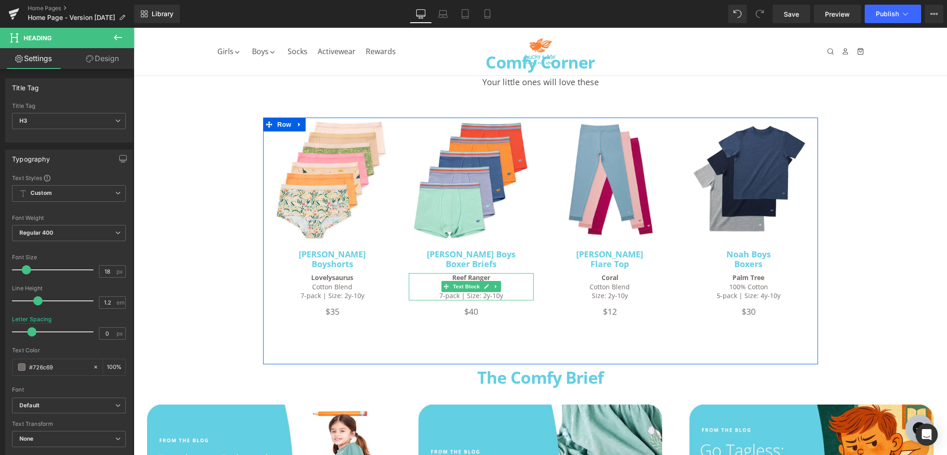
drag, startPoint x: 514, startPoint y: 282, endPoint x: 506, endPoint y: 281, distance: 8.8
click at [514, 282] on p "Reef Ranger Organic Cotton" at bounding box center [471, 282] width 125 height 18
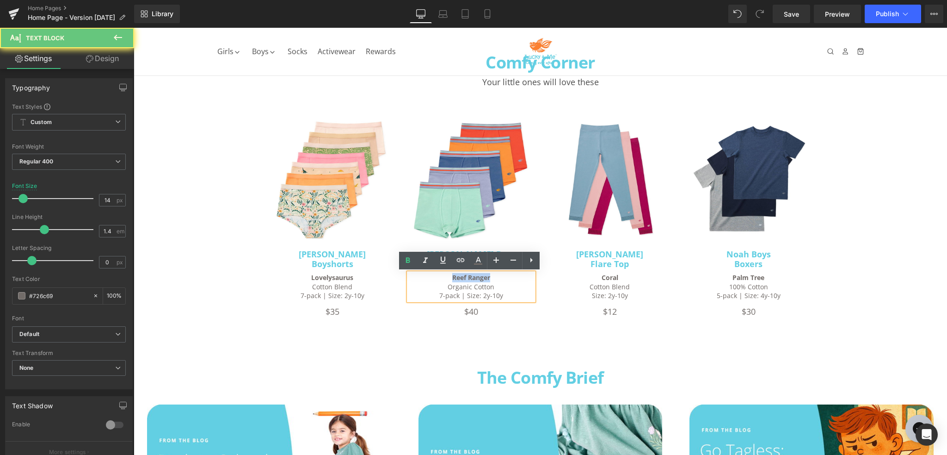
drag, startPoint x: 503, startPoint y: 277, endPoint x: 447, endPoint y: 276, distance: 56.0
click at [447, 276] on p "Reef Ranger Organic Cotton" at bounding box center [471, 282] width 125 height 18
paste div
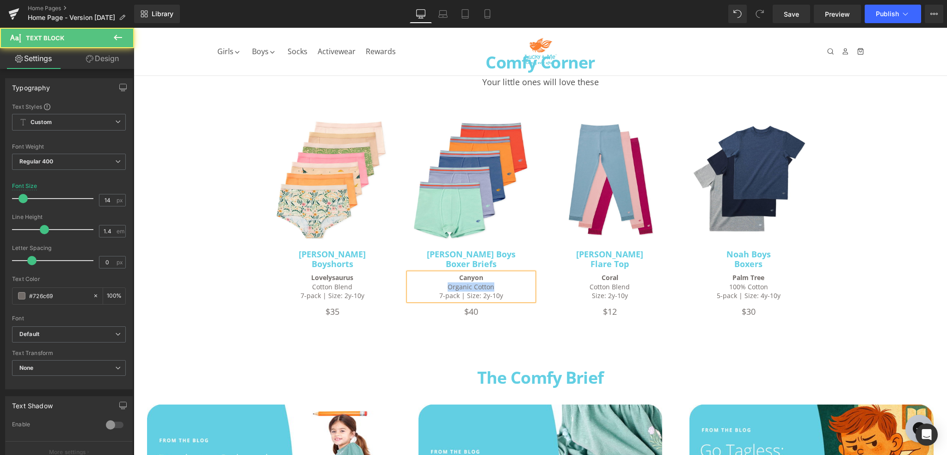
drag, startPoint x: 508, startPoint y: 287, endPoint x: 438, endPoint y: 288, distance: 70.8
click at [438, 288] on p "Canyon Organic Cotton" at bounding box center [471, 282] width 125 height 18
drag, startPoint x: 517, startPoint y: 296, endPoint x: 413, endPoint y: 298, distance: 104.1
click at [413, 298] on p "7-pack | Size: 2y-10y" at bounding box center [471, 295] width 125 height 9
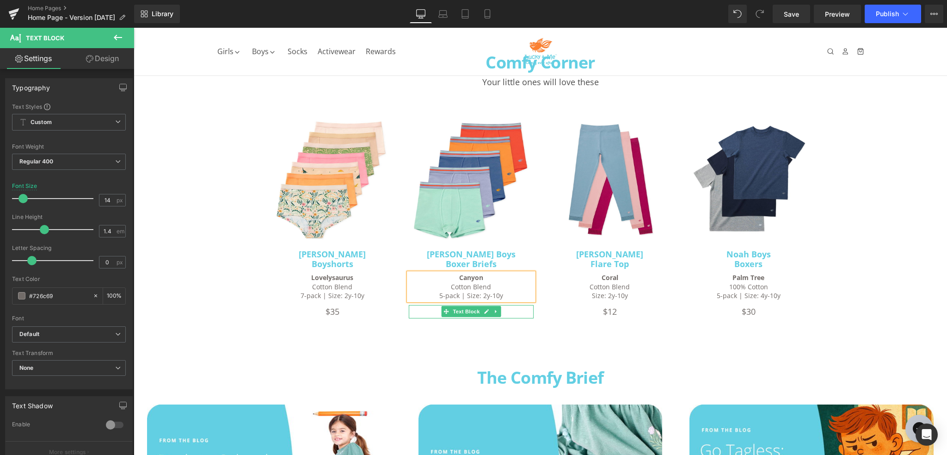
click at [514, 310] on p "$40" at bounding box center [471, 311] width 125 height 13
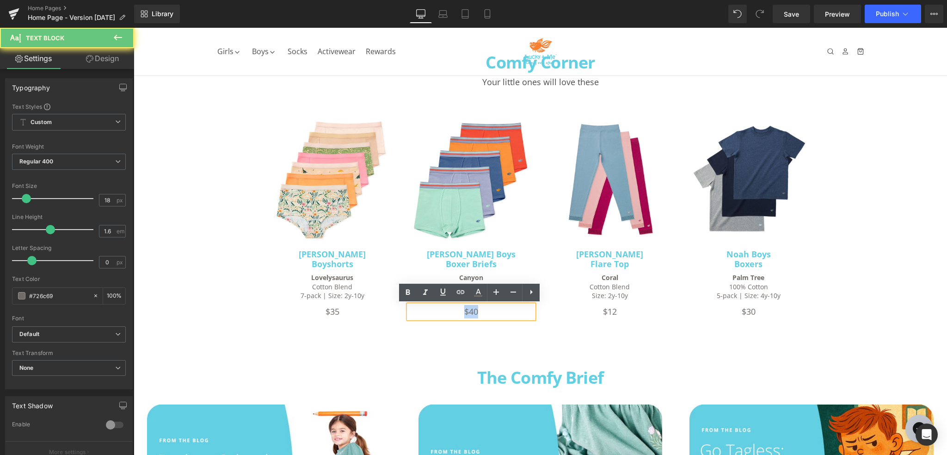
drag, startPoint x: 502, startPoint y: 310, endPoint x: 440, endPoint y: 309, distance: 62.0
click at [440, 309] on p "$40" at bounding box center [471, 311] width 125 height 13
paste div
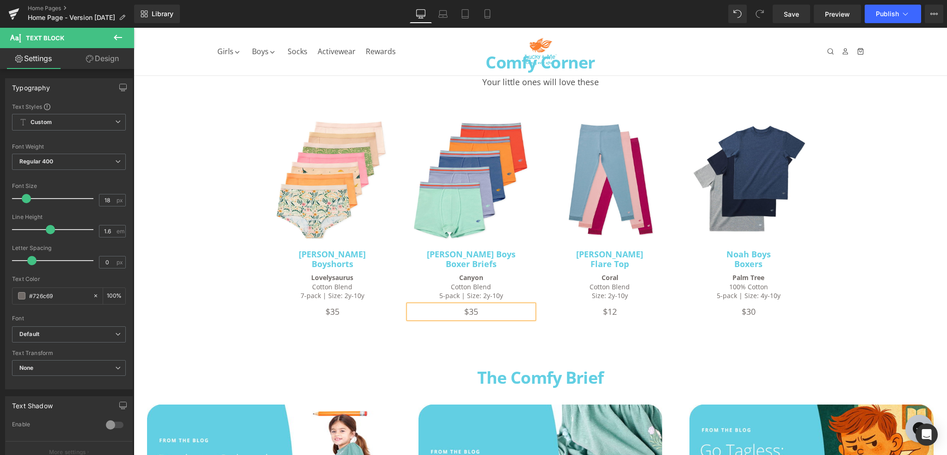
click at [665, 331] on div "Image [PERSON_NAME] Girls Boyshorts Heading Lovelysaurus Cotton Blend 7-pack | …" at bounding box center [540, 240] width 555 height 247
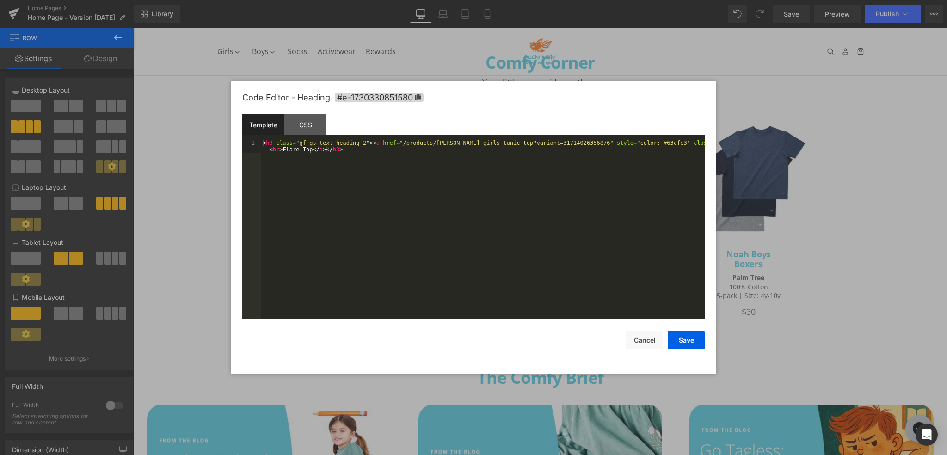
click at [638, 0] on div "Image You are previewing how the will restyle your page. You can not edit Eleme…" at bounding box center [473, 0] width 947 height 0
click at [560, 142] on div "< h3 class = "gf_gs-text-heading-2" > < a href = "/products/[PERSON_NAME]-girls…" at bounding box center [483, 243] width 444 height 206
click at [557, 144] on div "< h3 class = "gf_gs-text-heading-2" > < a href = "/products/[PERSON_NAME]-girls…" at bounding box center [483, 243] width 444 height 206
drag, startPoint x: 559, startPoint y: 141, endPoint x: 392, endPoint y: 143, distance: 167.0
click at [392, 143] on div "< h3 class = "gf_gs-text-heading-2" > < a href = "/products/[PERSON_NAME]-girls…" at bounding box center [483, 243] width 444 height 206
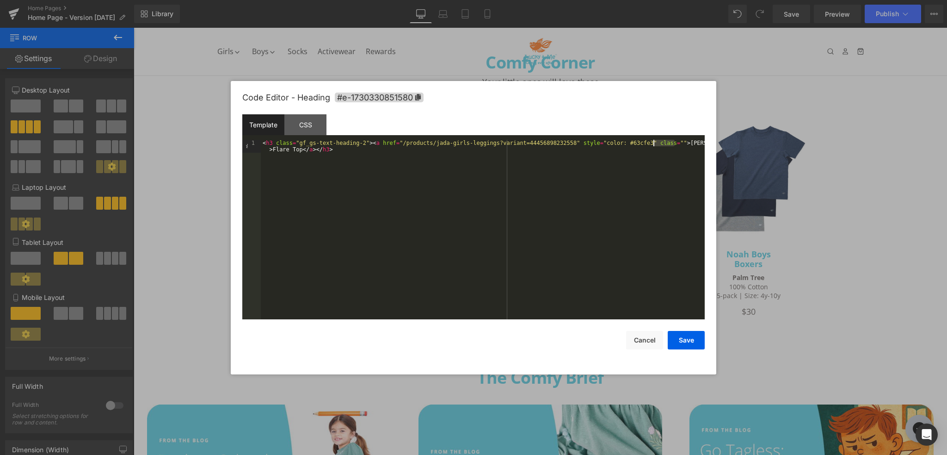
drag, startPoint x: 673, startPoint y: 142, endPoint x: 654, endPoint y: 144, distance: 20.0
click at [654, 144] on div "< h3 class = "gf_gs-text-heading-2" > < a href = "/products/jada-girls-leggings…" at bounding box center [483, 243] width 444 height 206
drag, startPoint x: 300, startPoint y: 149, endPoint x: 273, endPoint y: 152, distance: 27.0
click at [273, 152] on div "< h3 class = "gf_gs-text-heading-2" > < a href = "/products/jada-girls-leggings…" at bounding box center [483, 243] width 444 height 206
click at [683, 345] on button "Save" at bounding box center [686, 340] width 37 height 19
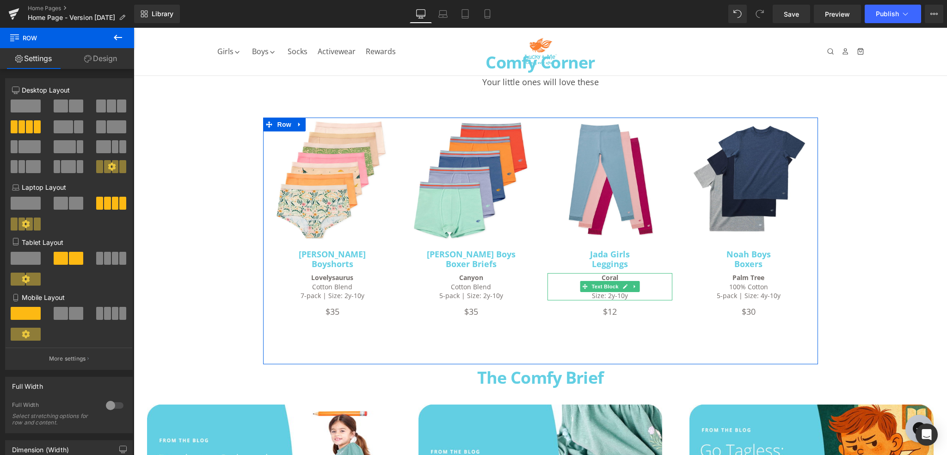
click at [651, 277] on p "Coral" at bounding box center [610, 277] width 125 height 9
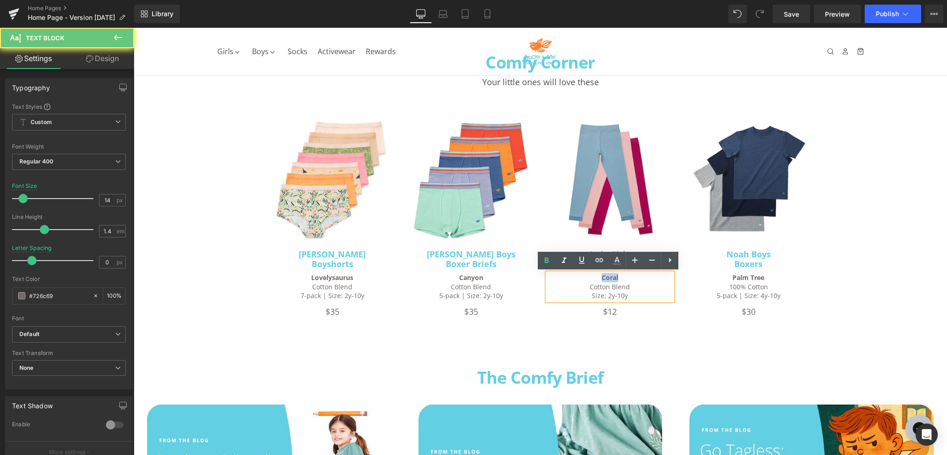
drag, startPoint x: 638, startPoint y: 280, endPoint x: 587, endPoint y: 277, distance: 51.0
click at [587, 277] on p "Coral" at bounding box center [610, 277] width 125 height 9
paste div
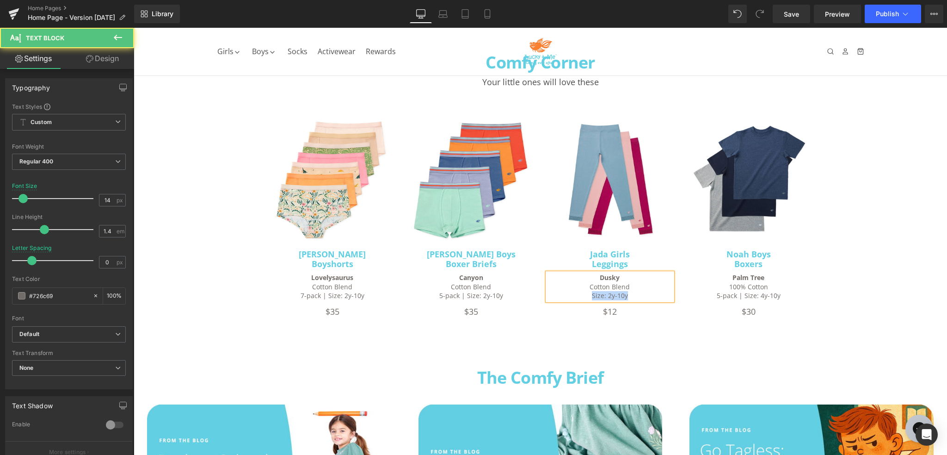
drag, startPoint x: 645, startPoint y: 294, endPoint x: 566, endPoint y: 296, distance: 78.7
click at [566, 296] on p "Size: 2y-10y" at bounding box center [610, 295] width 125 height 9
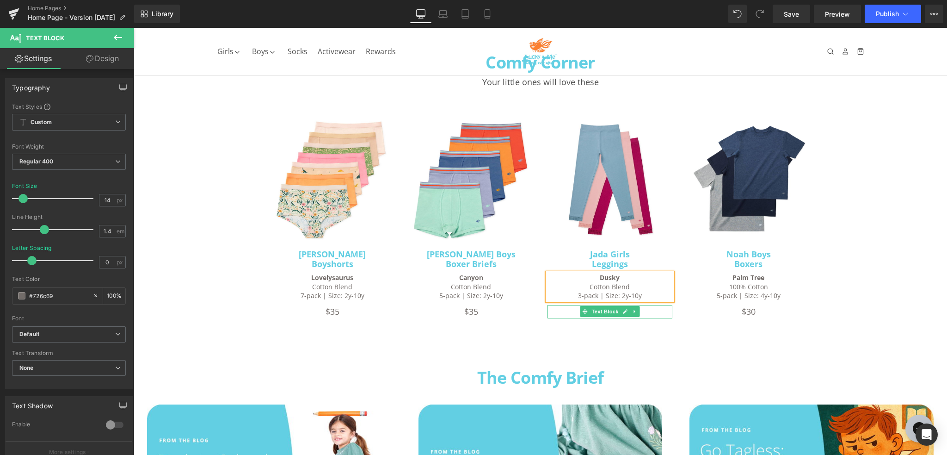
click at [648, 310] on p "$12" at bounding box center [610, 311] width 125 height 13
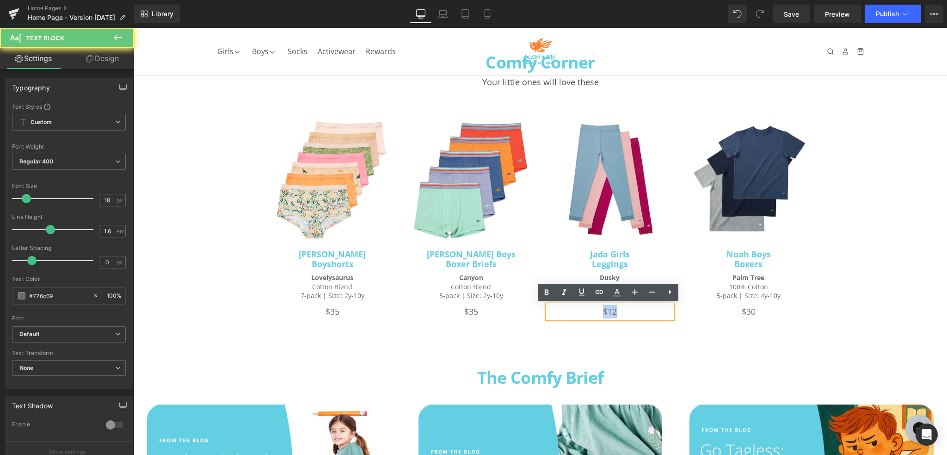
drag, startPoint x: 641, startPoint y: 310, endPoint x: 580, endPoint y: 311, distance: 61.1
click at [580, 311] on p "$12" at bounding box center [610, 311] width 125 height 13
paste div
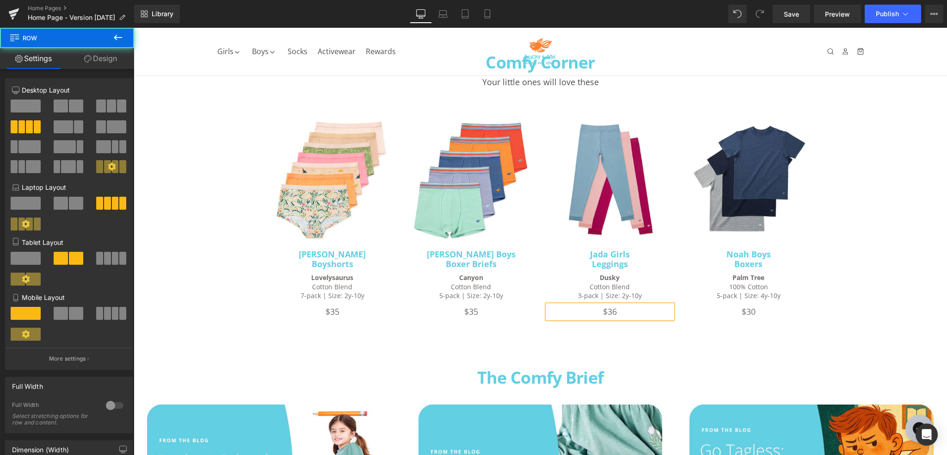
click at [678, 343] on div "Image [PERSON_NAME] Girls Boyshorts Heading Lovelysaurus Cotton Blend 7-pack | …" at bounding box center [540, 240] width 555 height 247
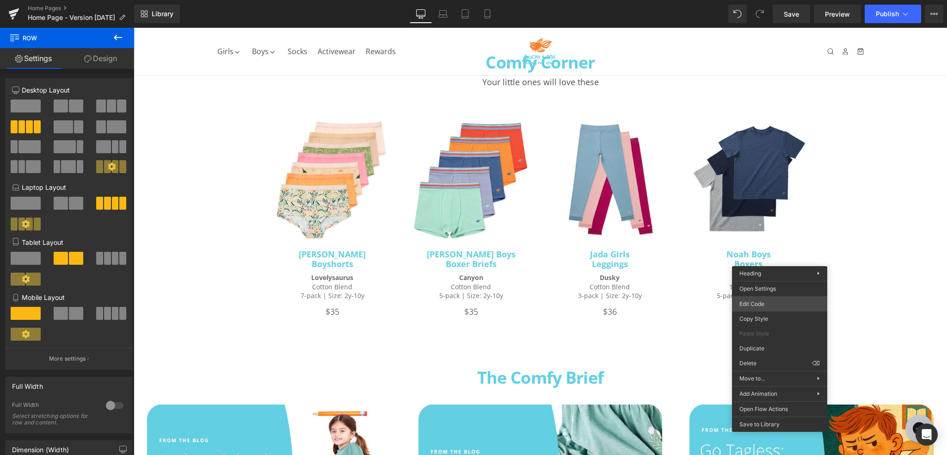
click at [769, 302] on body "Image You are previewing how the will restyle your page. You can not edit Eleme…" at bounding box center [473, 227] width 947 height 455
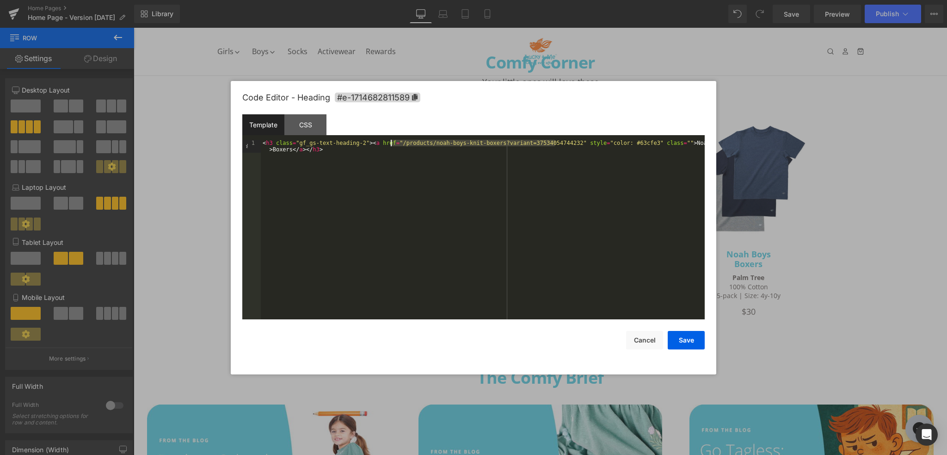
drag, startPoint x: 555, startPoint y: 142, endPoint x: 392, endPoint y: 142, distance: 163.7
click at [392, 142] on div "< h3 class = "gf_gs-text-heading-2" > < a href = "/products/noah-boys-knit-boxe…" at bounding box center [483, 243] width 444 height 206
drag, startPoint x: 678, startPoint y: 140, endPoint x: 666, endPoint y: 142, distance: 12.2
click at [666, 142] on div "< h3 class = "gf_gs-text-heading-2" > < a href = "/products/[PERSON_NAME]-boys-…" at bounding box center [483, 243] width 444 height 206
drag, startPoint x: 299, startPoint y: 148, endPoint x: 281, endPoint y: 151, distance: 17.8
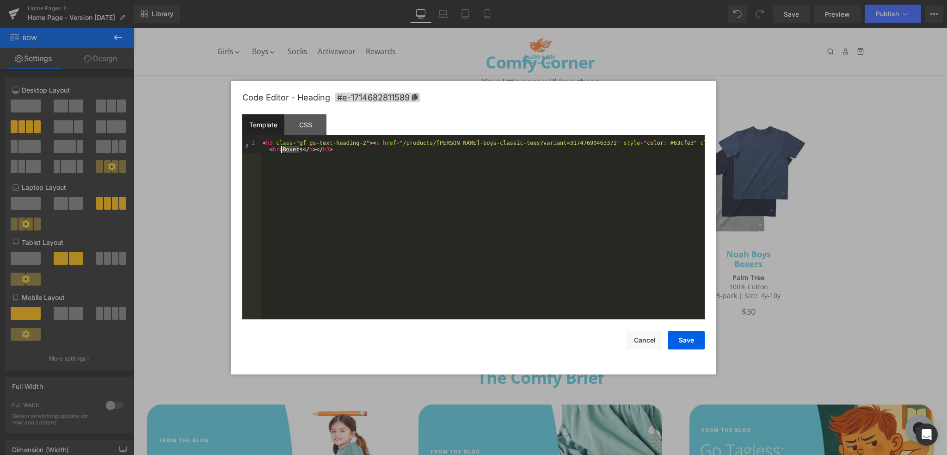
click at [281, 151] on div "< h3 class = "gf_gs-text-heading-2" > < a href = "/products/[PERSON_NAME]-boys-…" at bounding box center [483, 243] width 444 height 206
paste textarea
click at [691, 336] on button "Save" at bounding box center [686, 340] width 37 height 19
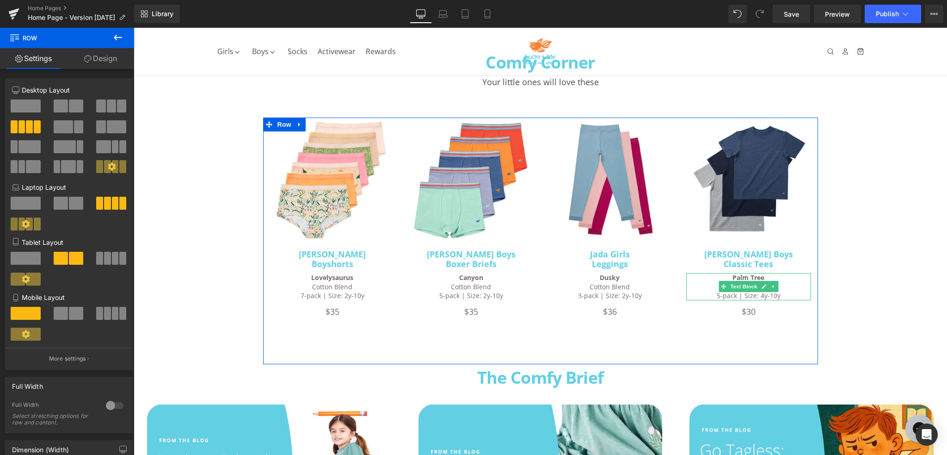
click at [791, 278] on p "Palm Tree 100% Cotton" at bounding box center [748, 282] width 125 height 18
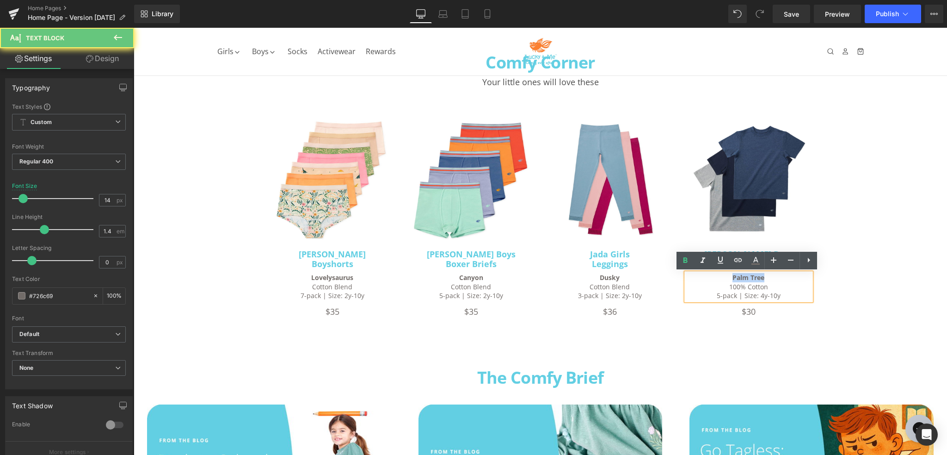
drag, startPoint x: 771, startPoint y: 277, endPoint x: 707, endPoint y: 278, distance: 64.8
click at [707, 278] on p "Palm Tree 100% Cotton" at bounding box center [748, 282] width 125 height 18
paste div
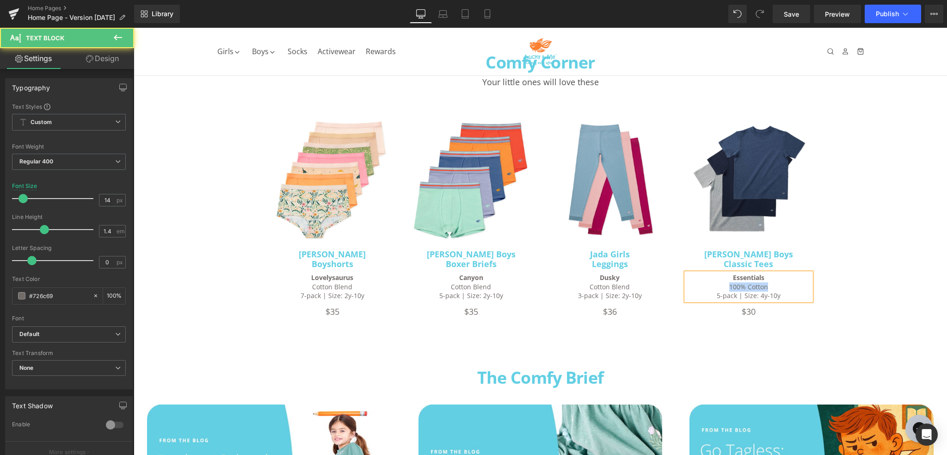
drag, startPoint x: 746, startPoint y: 285, endPoint x: 716, endPoint y: 286, distance: 30.5
click at [716, 286] on p "Essentials 100% Cotton" at bounding box center [748, 282] width 125 height 18
drag, startPoint x: 776, startPoint y: 294, endPoint x: 685, endPoint y: 297, distance: 91.2
click at [686, 297] on p "5-pack | Size: 4y-10y" at bounding box center [748, 295] width 125 height 9
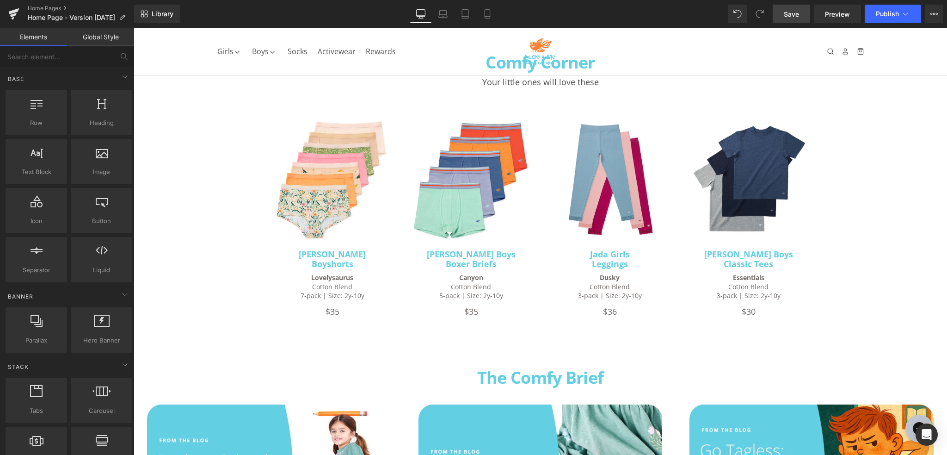
click at [789, 16] on span "Save" at bounding box center [791, 14] width 15 height 10
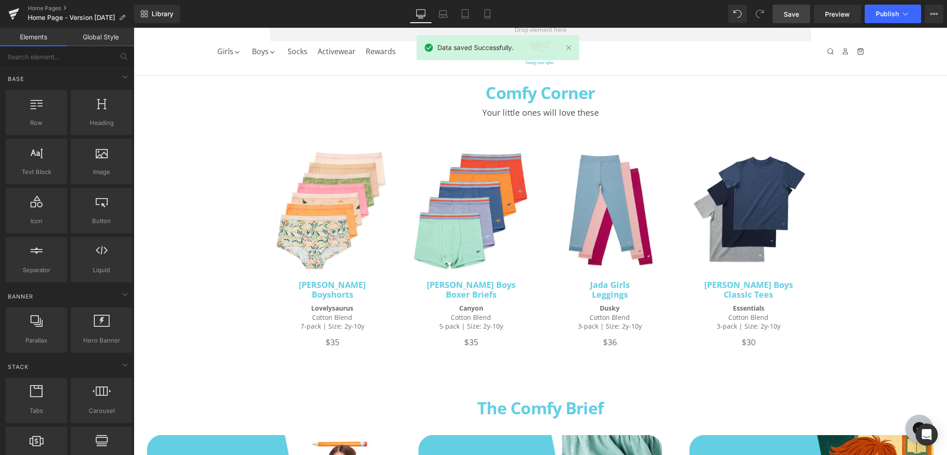
scroll to position [2067, 0]
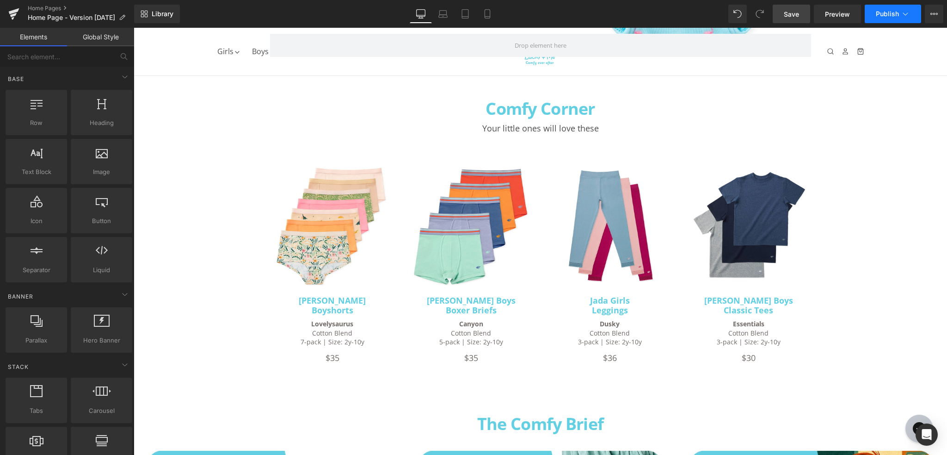
click at [886, 15] on span "Publish" at bounding box center [887, 13] width 23 height 7
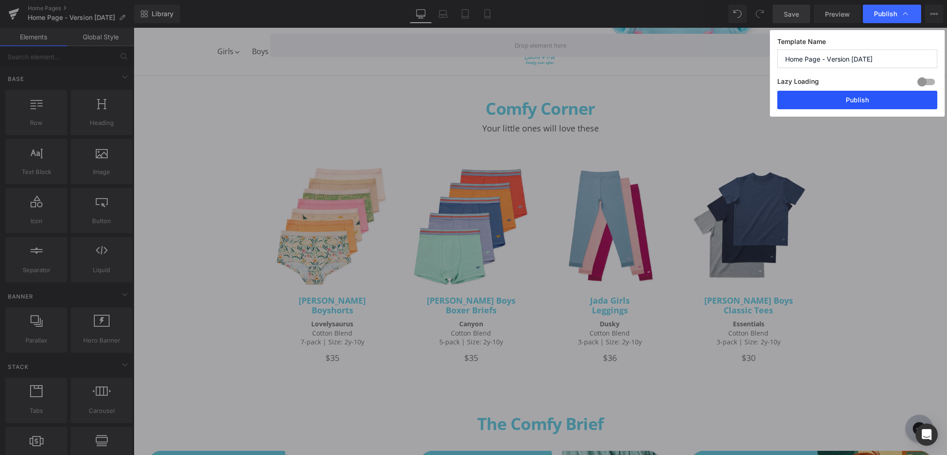
click at [846, 102] on button "Publish" at bounding box center [857, 100] width 160 height 19
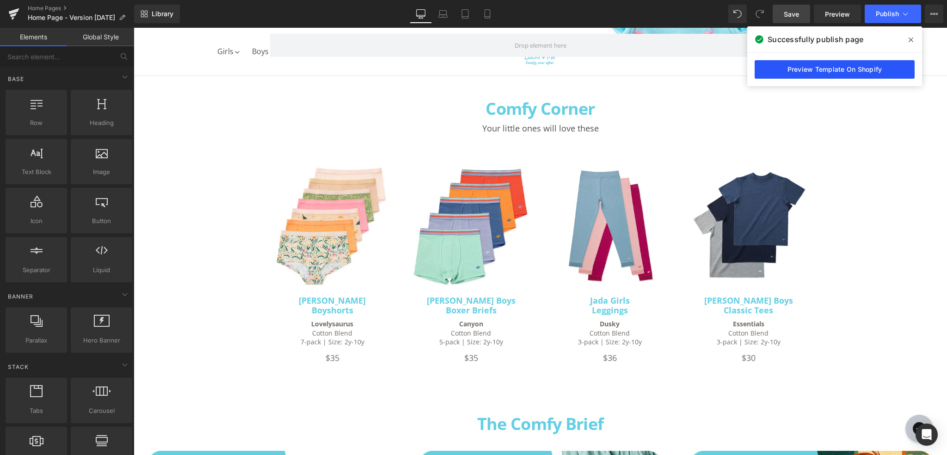
click at [806, 68] on link "Preview Template On Shopify" at bounding box center [835, 69] width 160 height 19
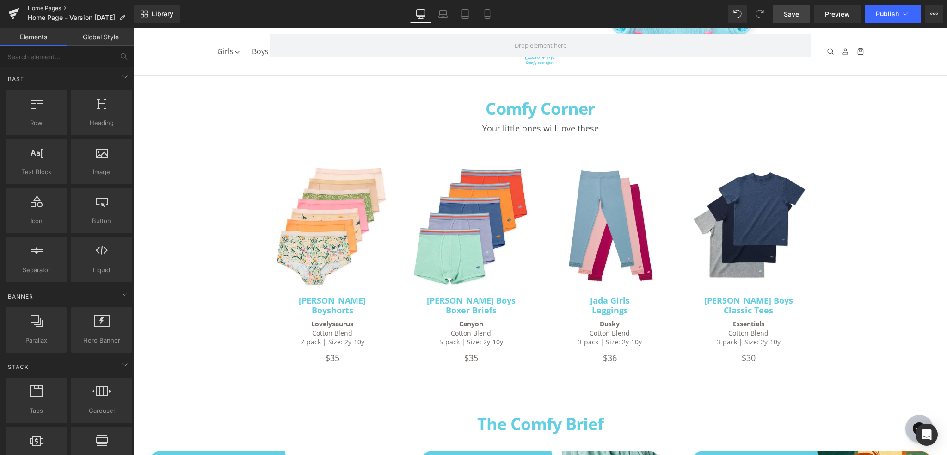
click at [53, 9] on link "Home Pages" at bounding box center [81, 8] width 106 height 7
